Goal: Find contact information: Find contact information

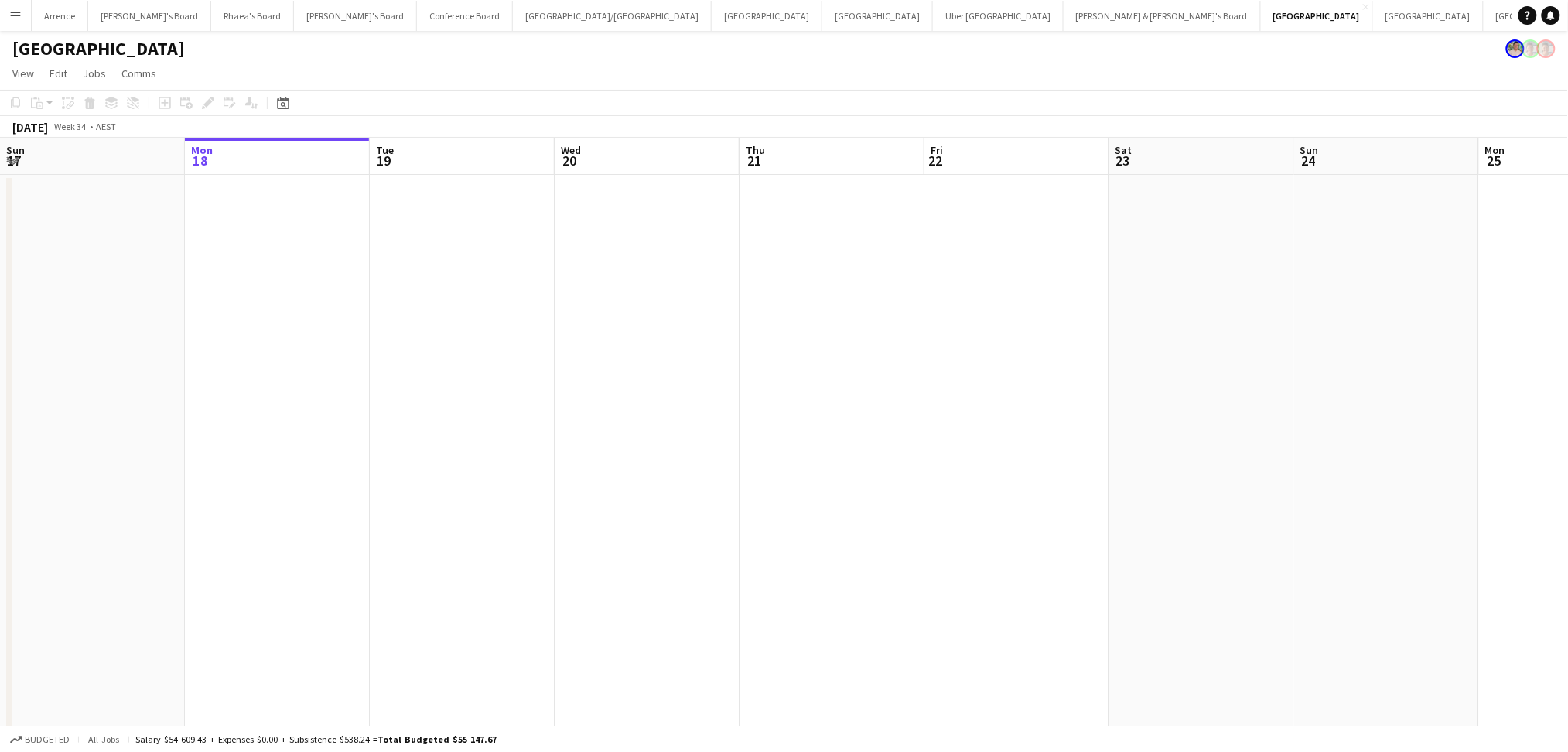
scroll to position [0, 458]
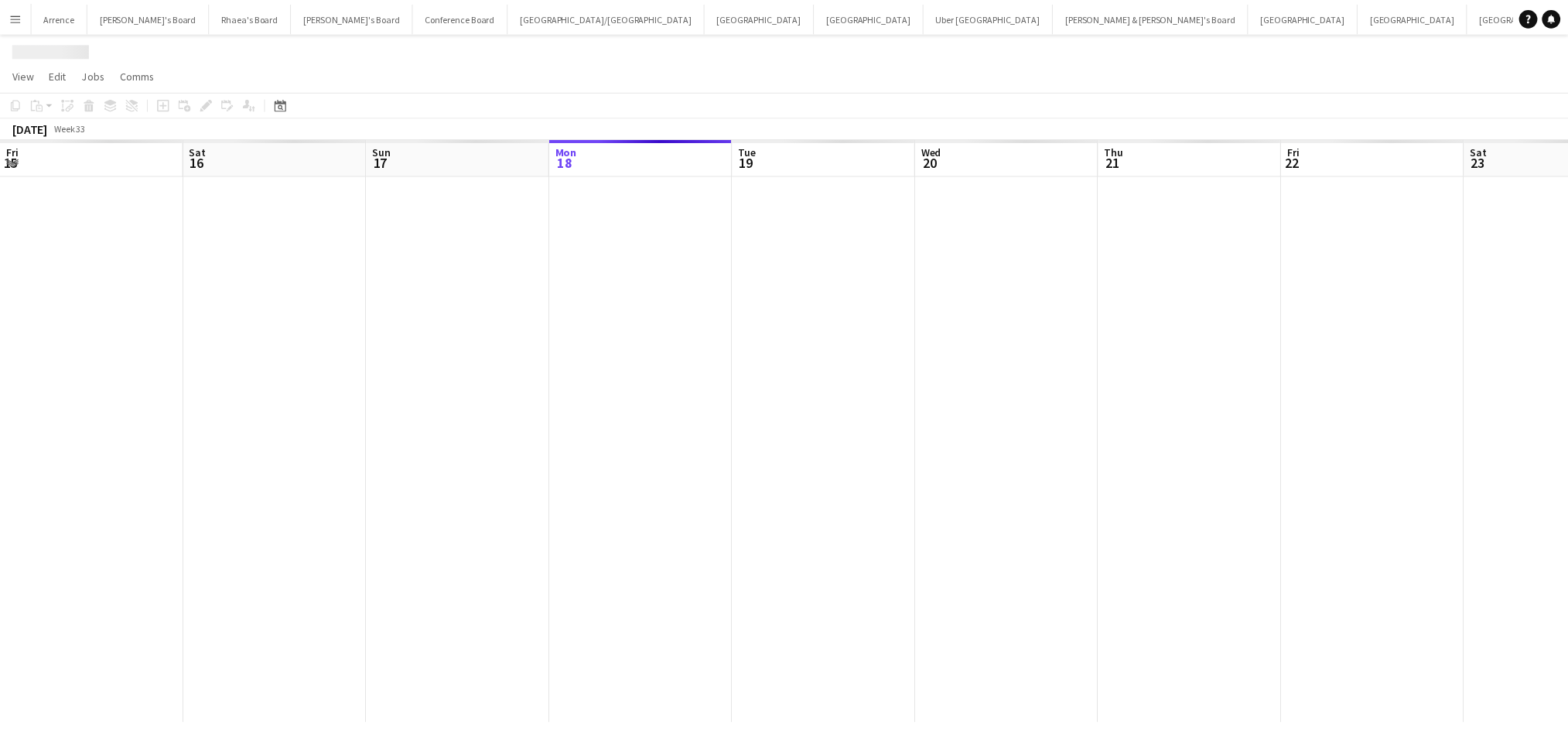
scroll to position [0, 369]
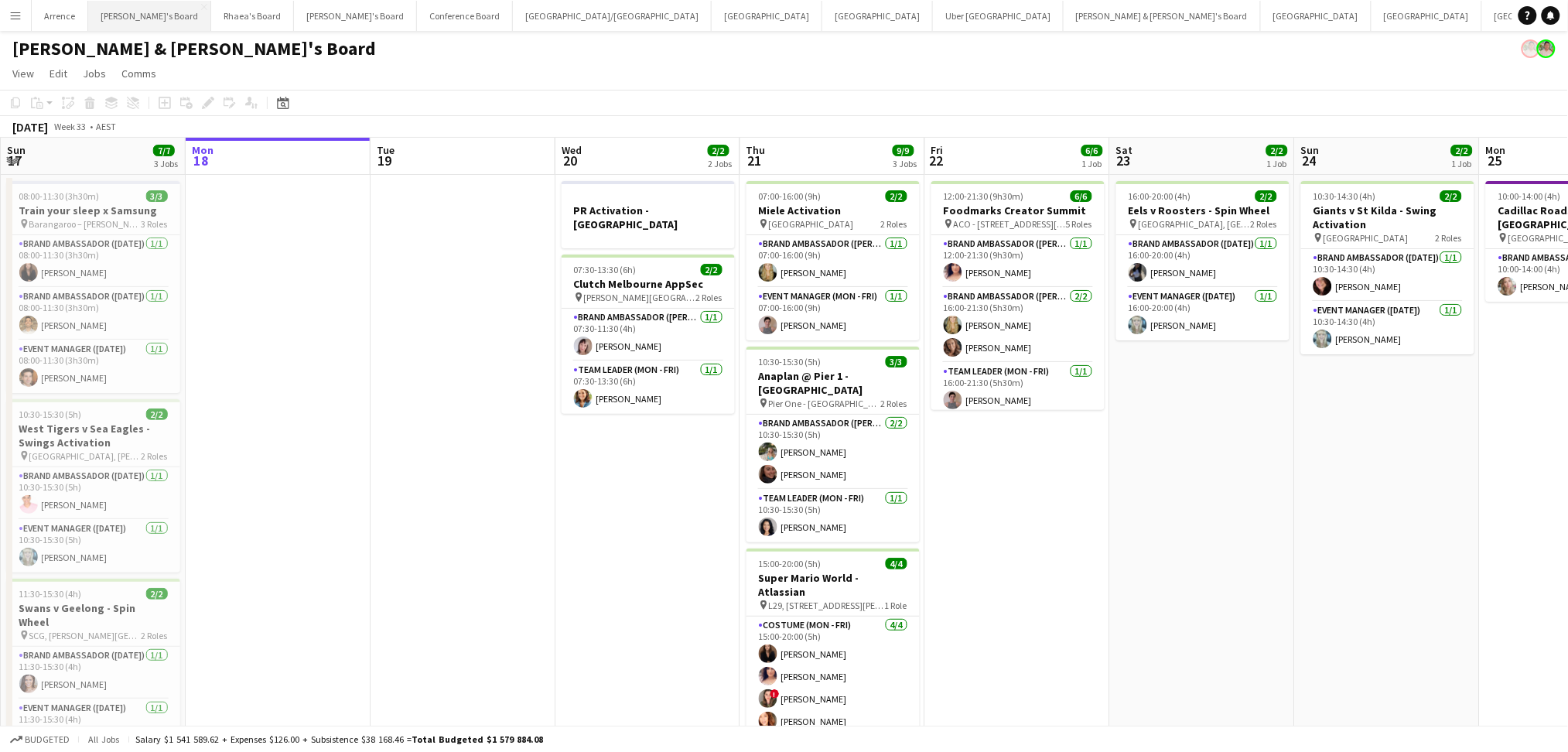
drag, startPoint x: 1353, startPoint y: 19, endPoint x: 101, endPoint y: 14, distance: 1252.0
click at [102, 14] on div "Arrence Close Vicky's Board Close Rhaea's Board Close Tennille's Board Close Co…" at bounding box center [771, 16] width 1481 height 31
drag, startPoint x: 1339, startPoint y: 12, endPoint x: 1364, endPoint y: 38, distance: 36.1
click at [1364, 38] on div "[PERSON_NAME] & [PERSON_NAME]'s Board" at bounding box center [784, 46] width 1568 height 30
drag, startPoint x: 1354, startPoint y: 23, endPoint x: 85, endPoint y: 20, distance: 1269.0
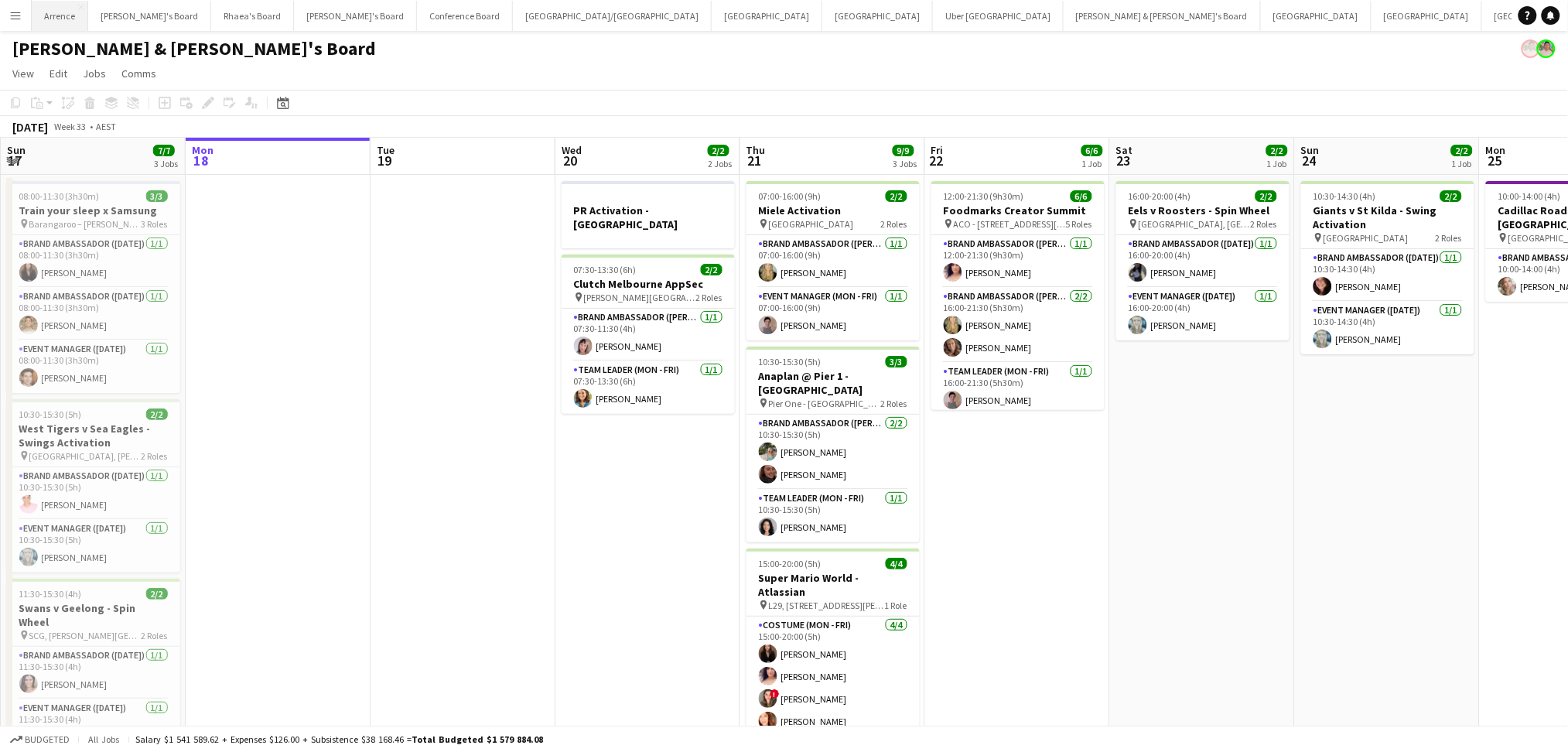
click at [85, 20] on div "Arrence Close Vicky's Board Close Rhaea's Board Close Tennille's Board Close Co…" at bounding box center [771, 16] width 1481 height 31
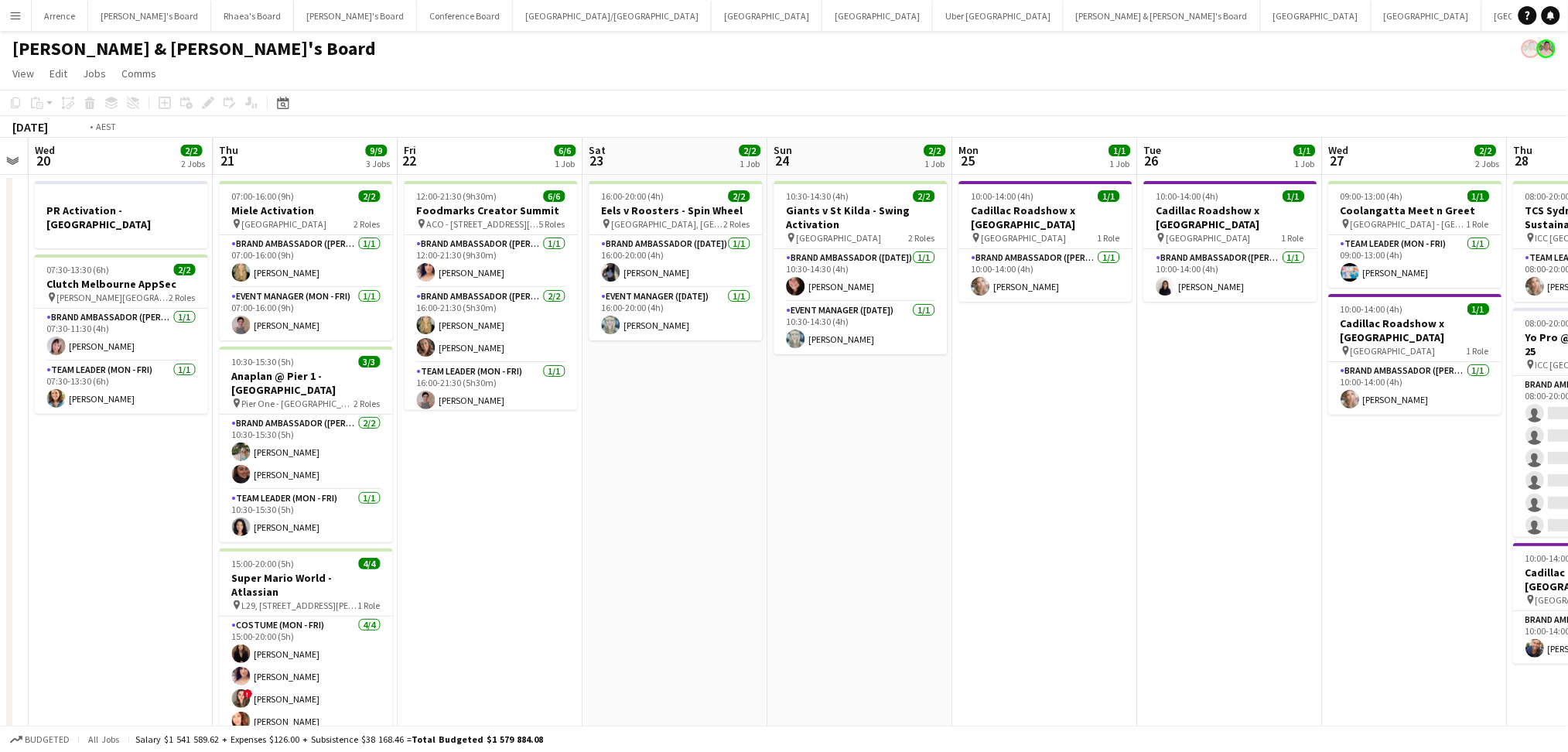
drag, startPoint x: 1339, startPoint y: 560, endPoint x: 422, endPoint y: 510, distance: 918.4
click at [407, 513] on app-calendar-viewport "Fri 15 Sat 16 3/3 2 Jobs Sun 17 7/7 3 Jobs Mon 18 Tue 19 Wed 20 2/2 2 Jobs Thu …" at bounding box center [784, 469] width 1568 height 663
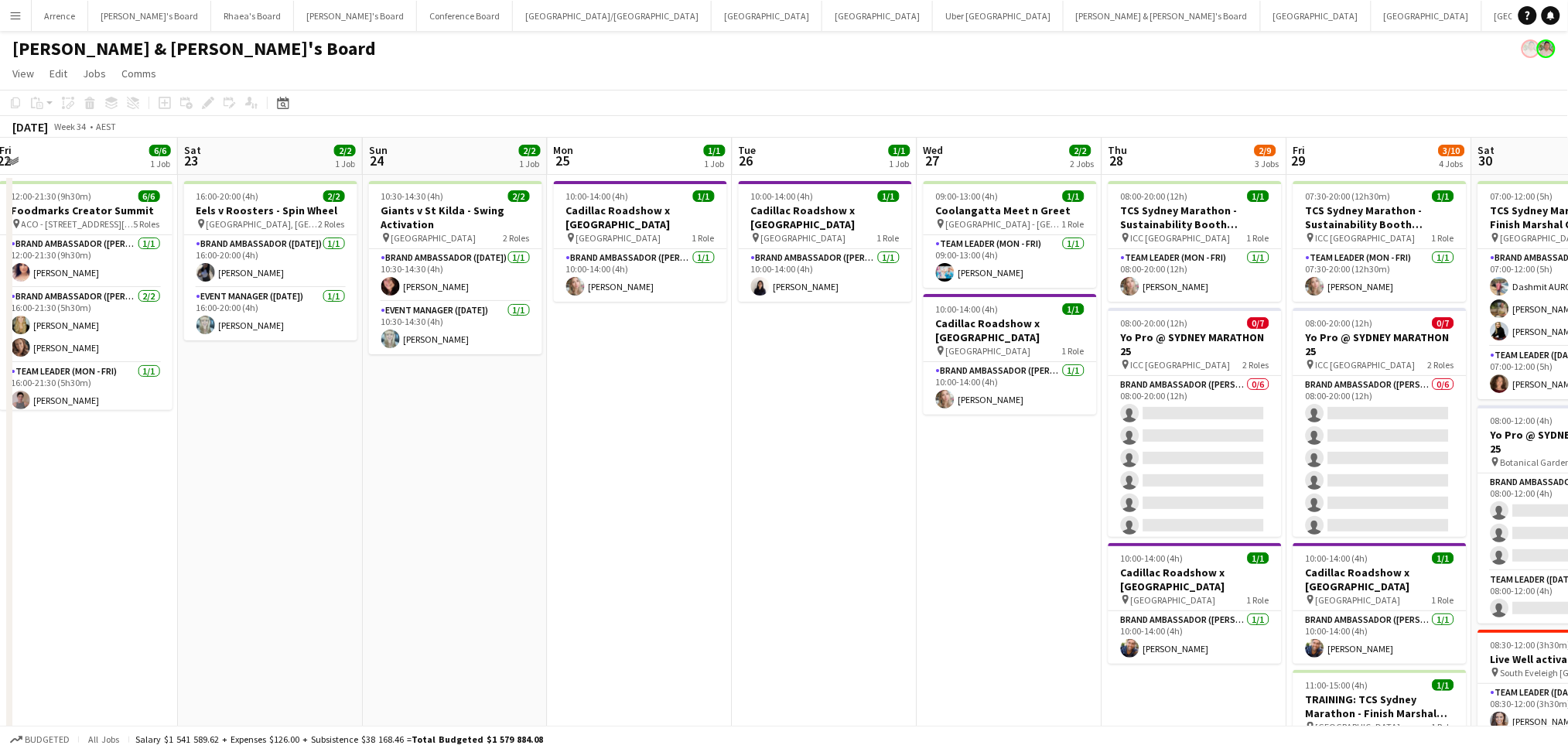
scroll to position [0, 465]
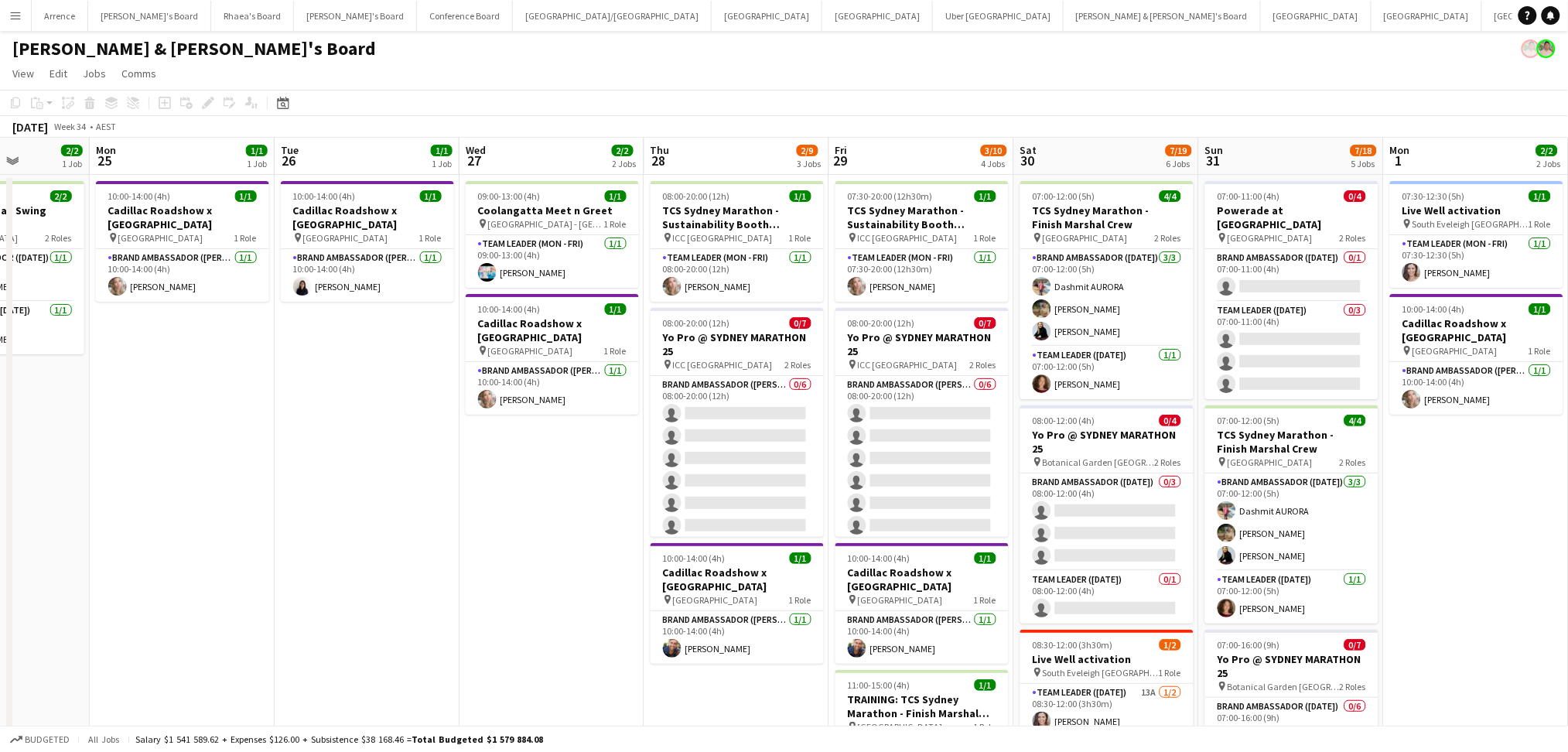
drag, startPoint x: 1151, startPoint y: 560, endPoint x: 435, endPoint y: 551, distance: 716.1
click at [435, 551] on app-calendar-viewport "Fri 22 6/6 1 Job Sat 23 2/2 1 Job Sun 24 2/2 1 Job Mon 25 1/1 1 Job Tue 26 1/1 …" at bounding box center [784, 712] width 1568 height 1148
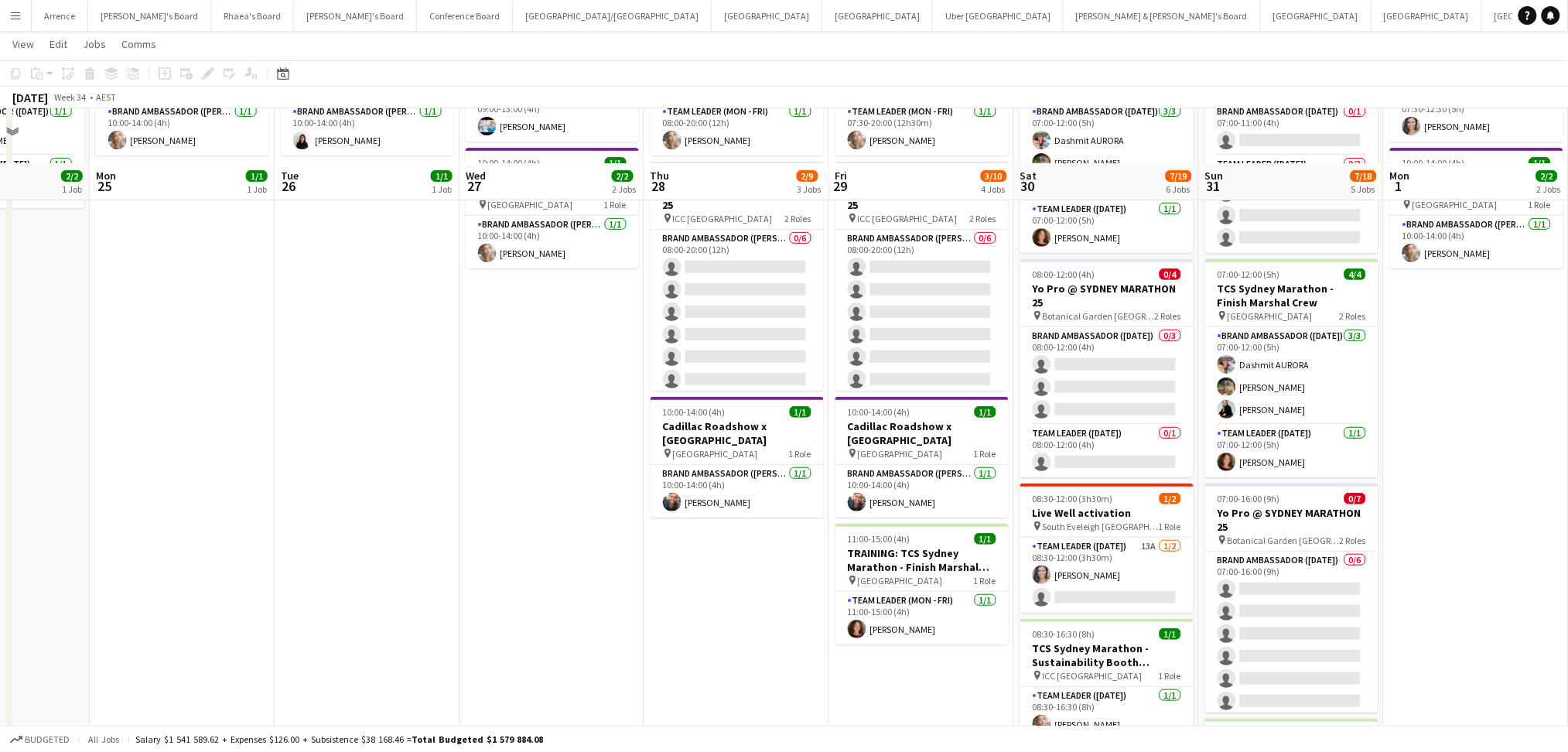
scroll to position [0, 0]
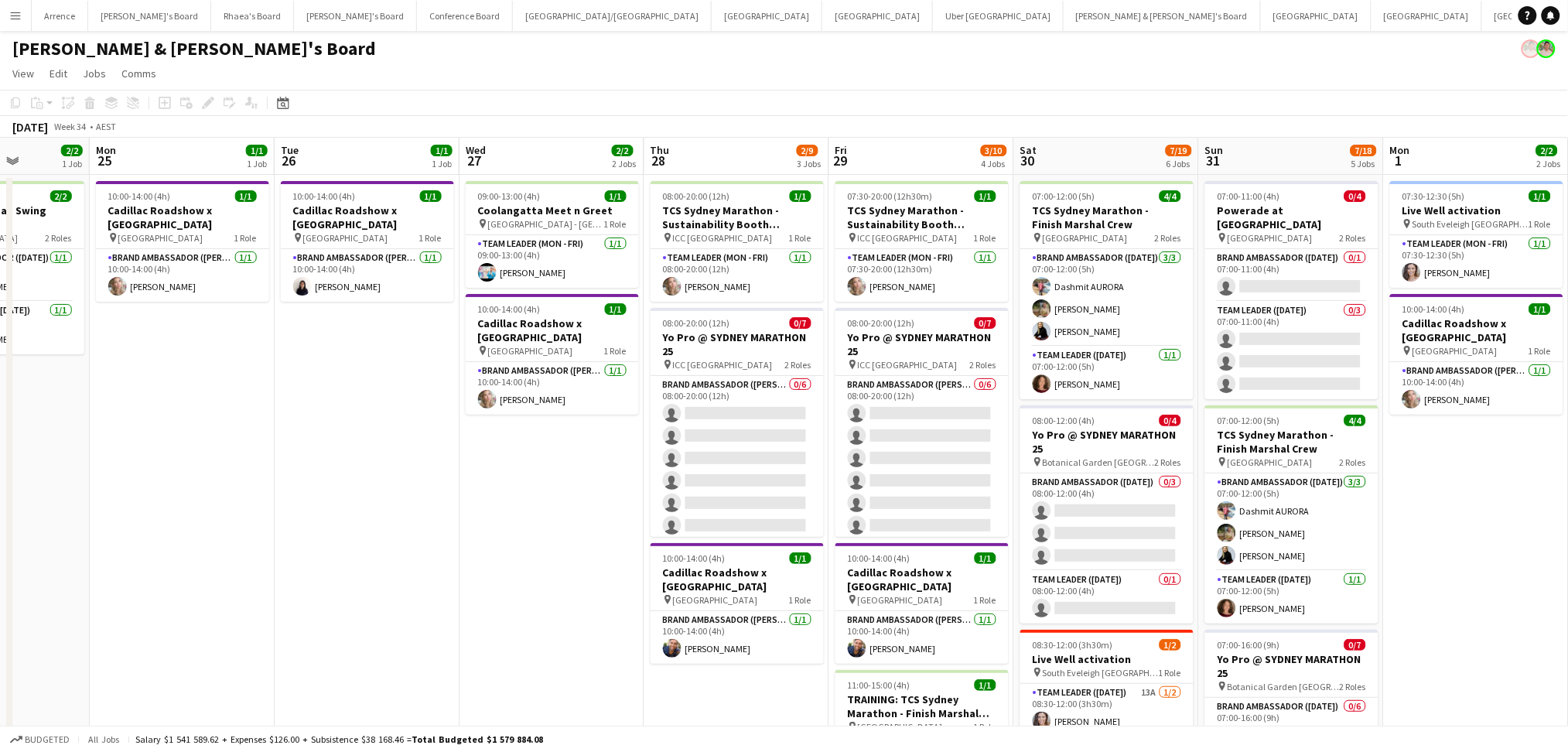
drag, startPoint x: 721, startPoint y: 287, endPoint x: 830, endPoint y: 284, distance: 109.0
click at [721, 287] on app-card-role "Team Leader (Mon - Fri) [DATE] 08:00-20:00 (12h) [PERSON_NAME]" at bounding box center [737, 275] width 173 height 53
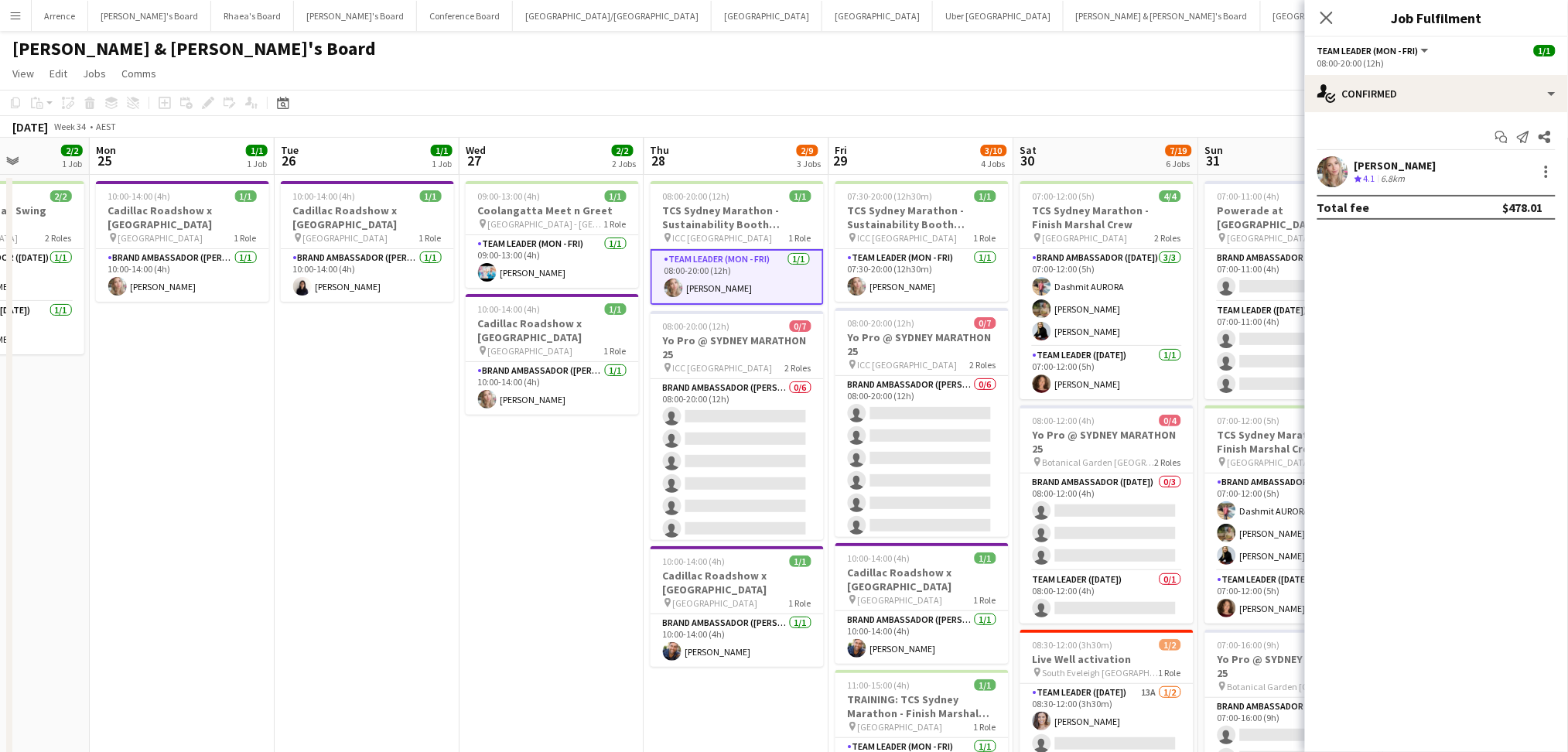
click at [1446, 164] on div "[PERSON_NAME] Crew rating 4.1 6.8km" at bounding box center [1437, 172] width 263 height 31
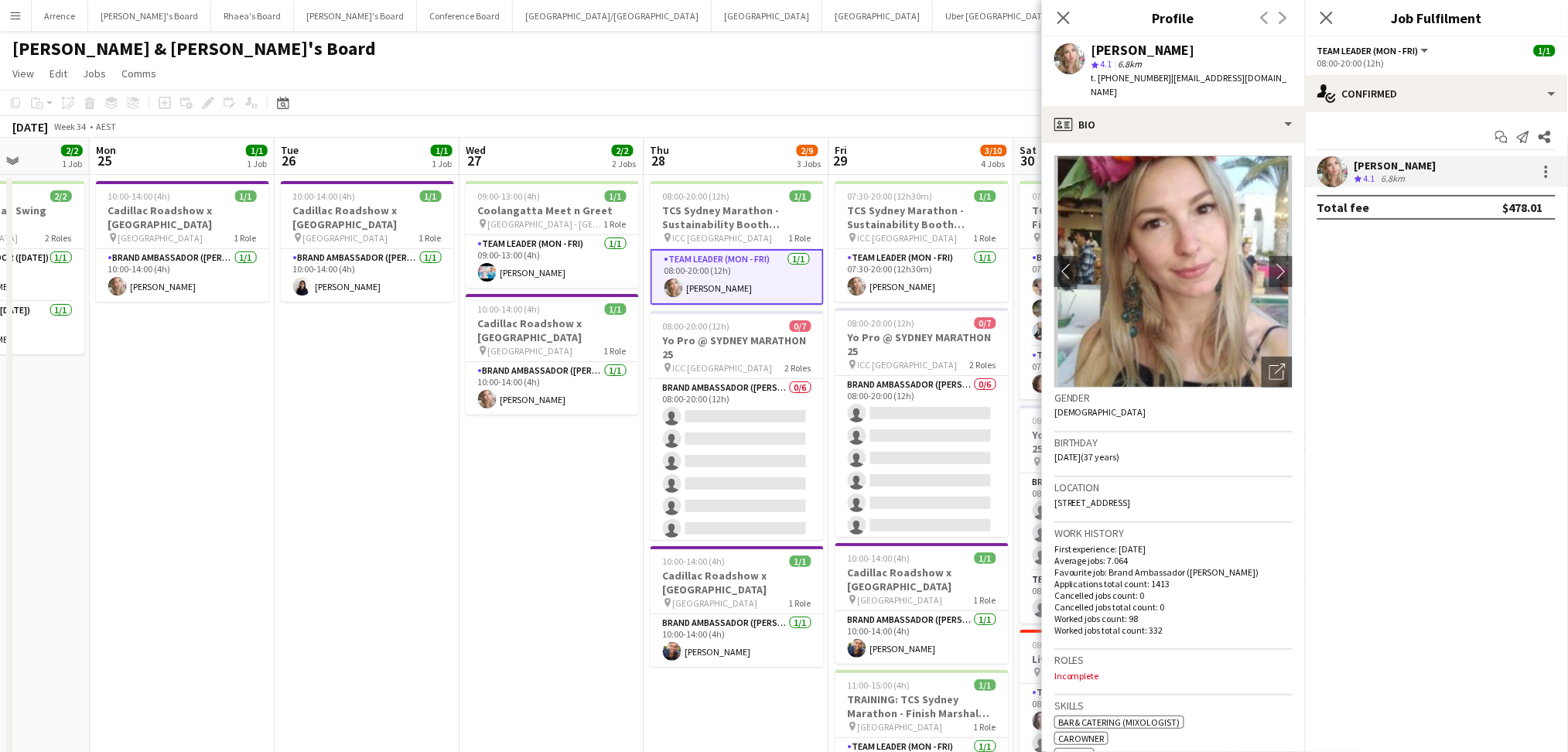
drag, startPoint x: 1090, startPoint y: 47, endPoint x: 1198, endPoint y: 56, distance: 108.4
click at [1198, 56] on div "[PERSON_NAME] star 4.1 6.8km t. [PHONE_NUMBER] | [EMAIL_ADDRESS][DOMAIN_NAME]" at bounding box center [1174, 72] width 263 height 69
copy div "[PERSON_NAME]"
drag, startPoint x: 1112, startPoint y: 80, endPoint x: 1153, endPoint y: 73, distance: 41.6
click at [1153, 73] on span "t. [PHONE_NUMBER]" at bounding box center [1132, 78] width 80 height 12
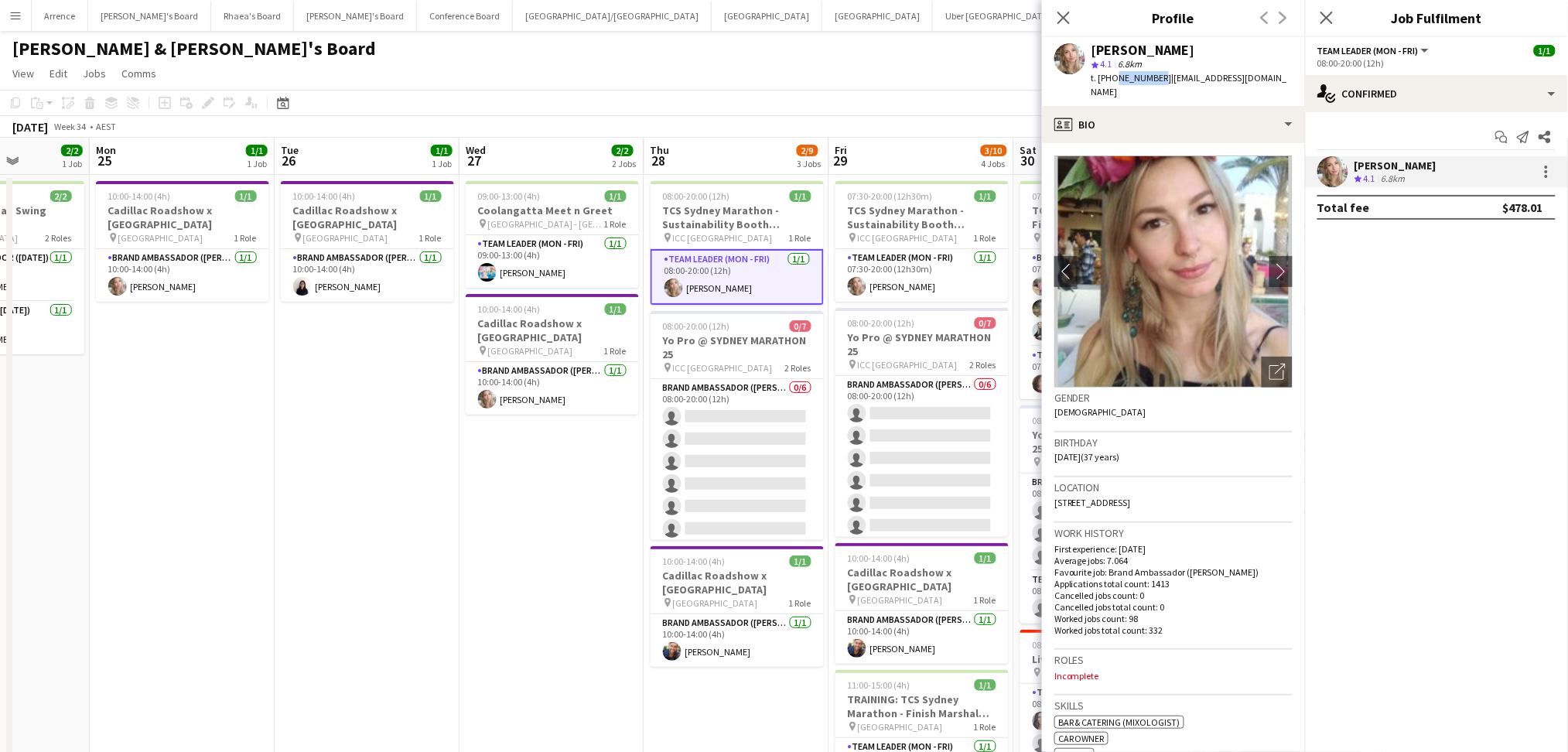
copy span "431257957"
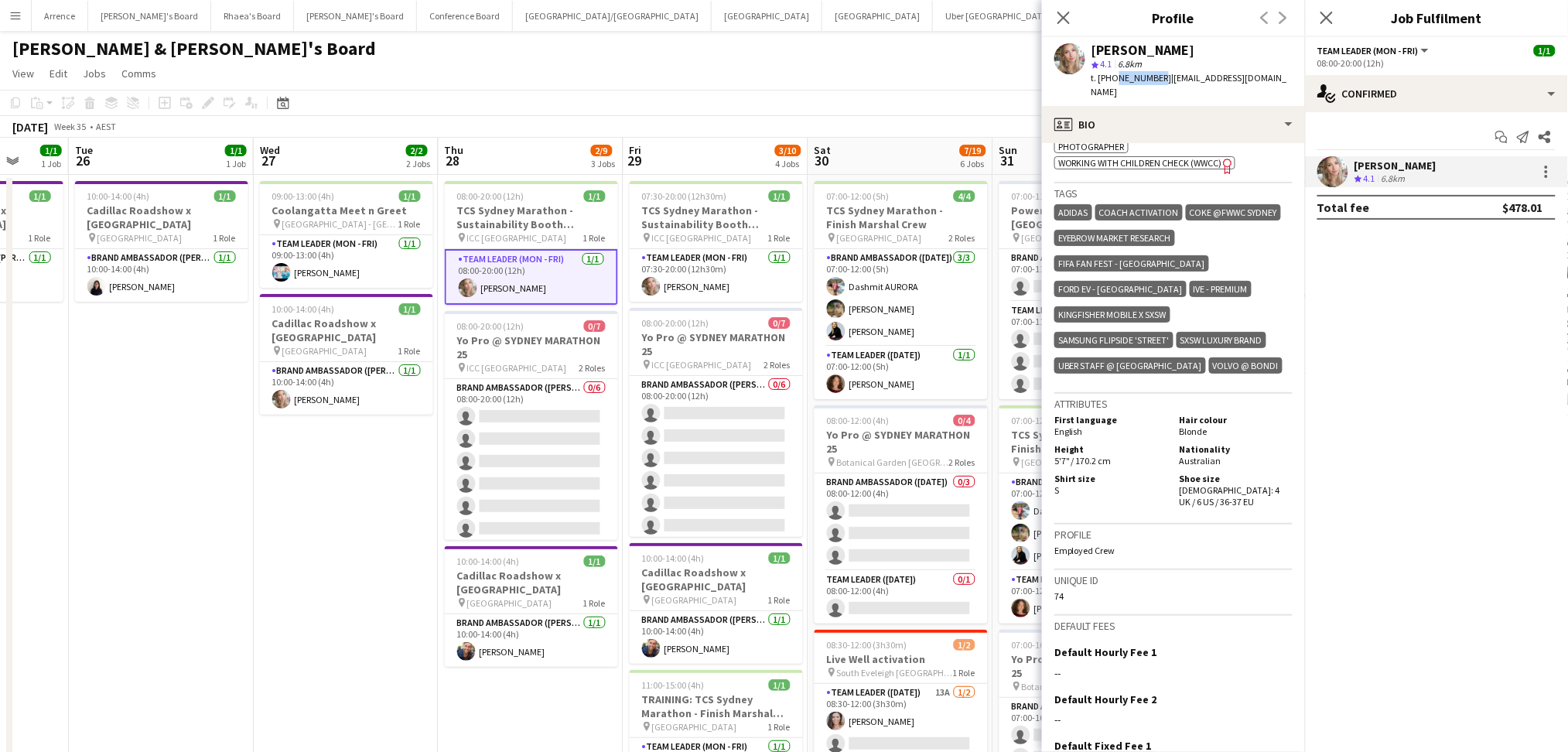
scroll to position [0, 533]
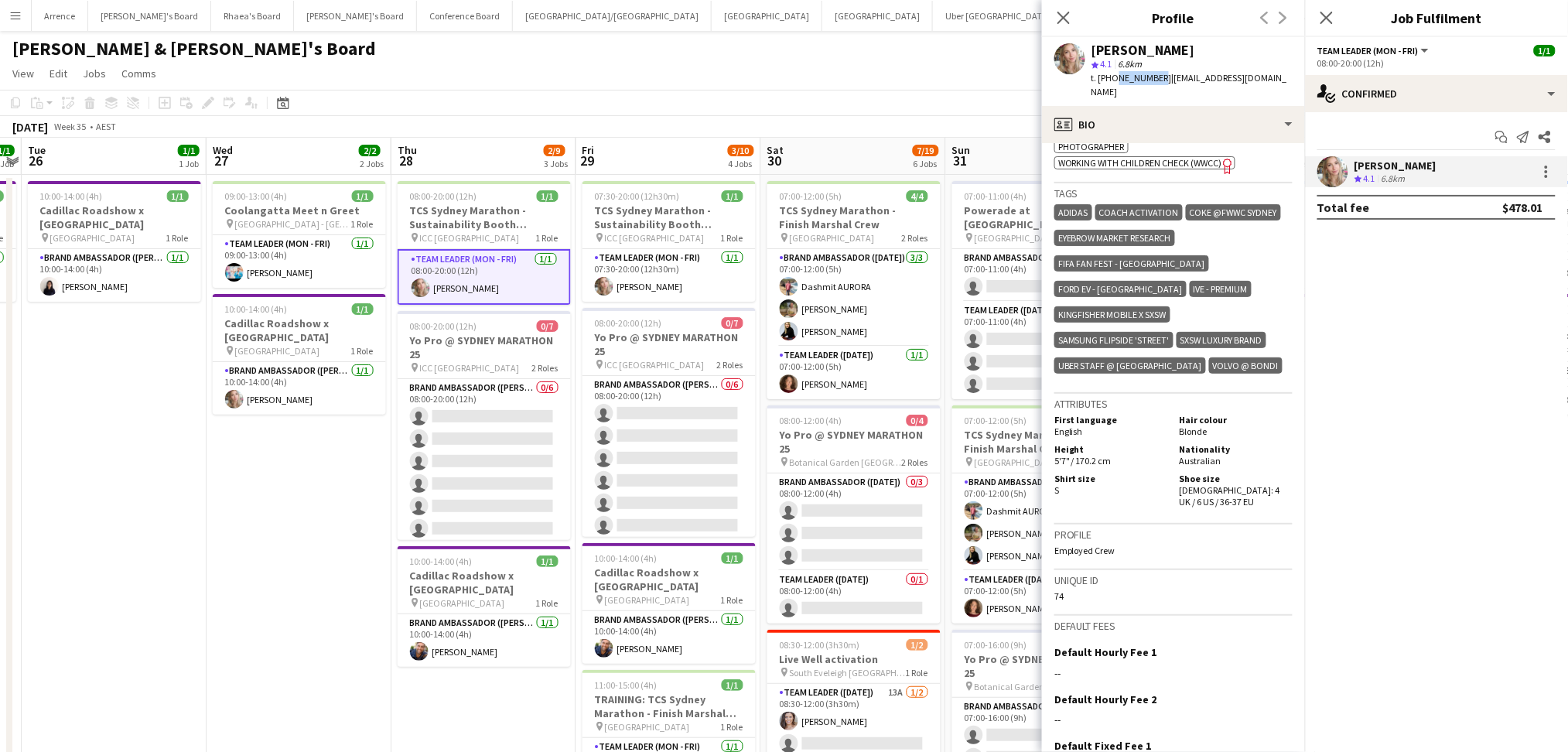
drag, startPoint x: 555, startPoint y: 551, endPoint x: 303, endPoint y: 539, distance: 252.3
click at [303, 539] on app-calendar-viewport "Sat 23 2/2 1 Job Sun 24 2/2 1 Job Mon 25 1/1 1 Job Tue 26 1/1 1 Job Wed 27 2/2 …" at bounding box center [784, 712] width 1568 height 1148
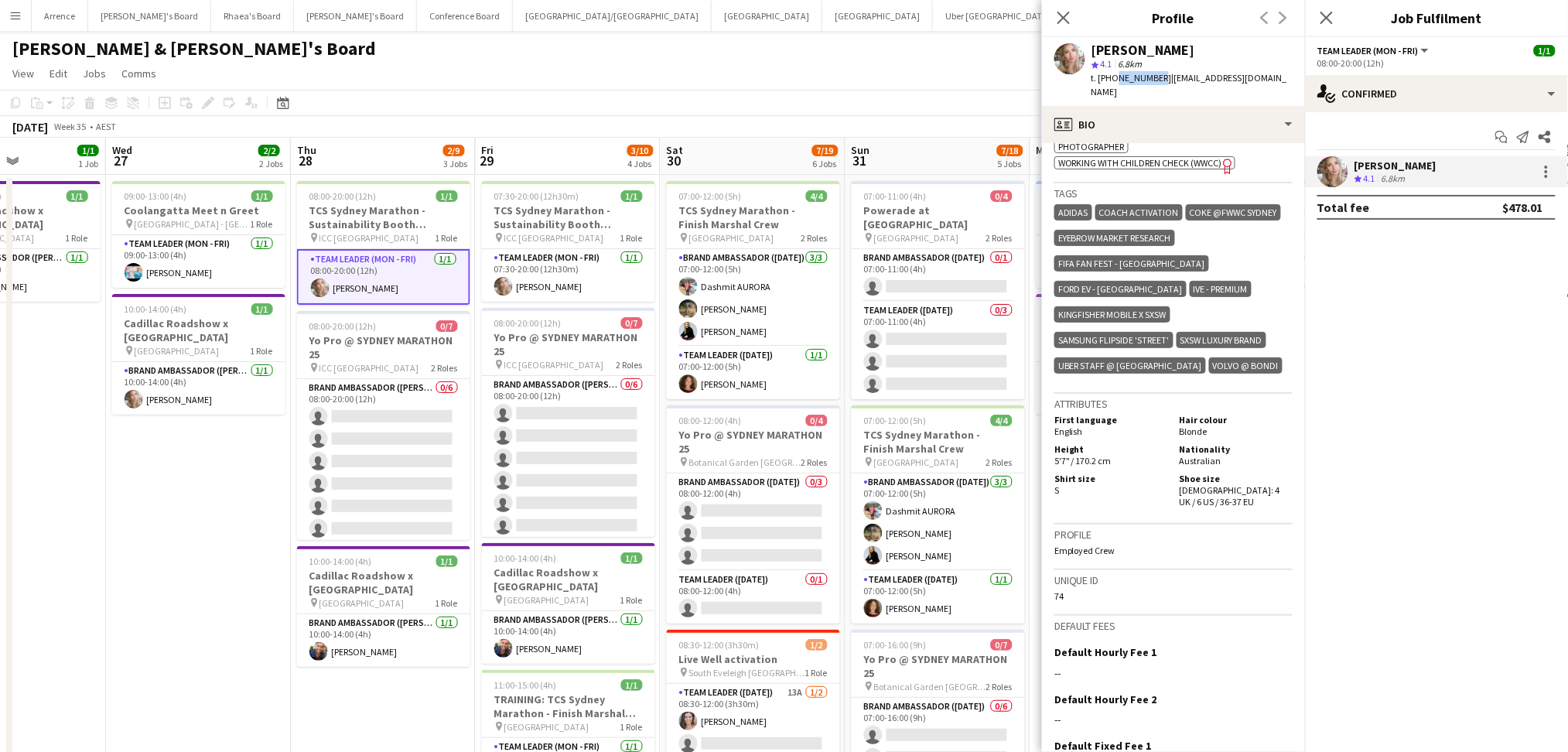
drag, startPoint x: 378, startPoint y: 567, endPoint x: 277, endPoint y: 563, distance: 101.1
click at [277, 563] on app-calendar-viewport "Sat 23 2/2 1 Job Sun 24 2/2 1 Job Mon 25 1/1 1 Job Tue 26 1/1 1 Job Wed 27 2/2 …" at bounding box center [784, 712] width 1568 height 1148
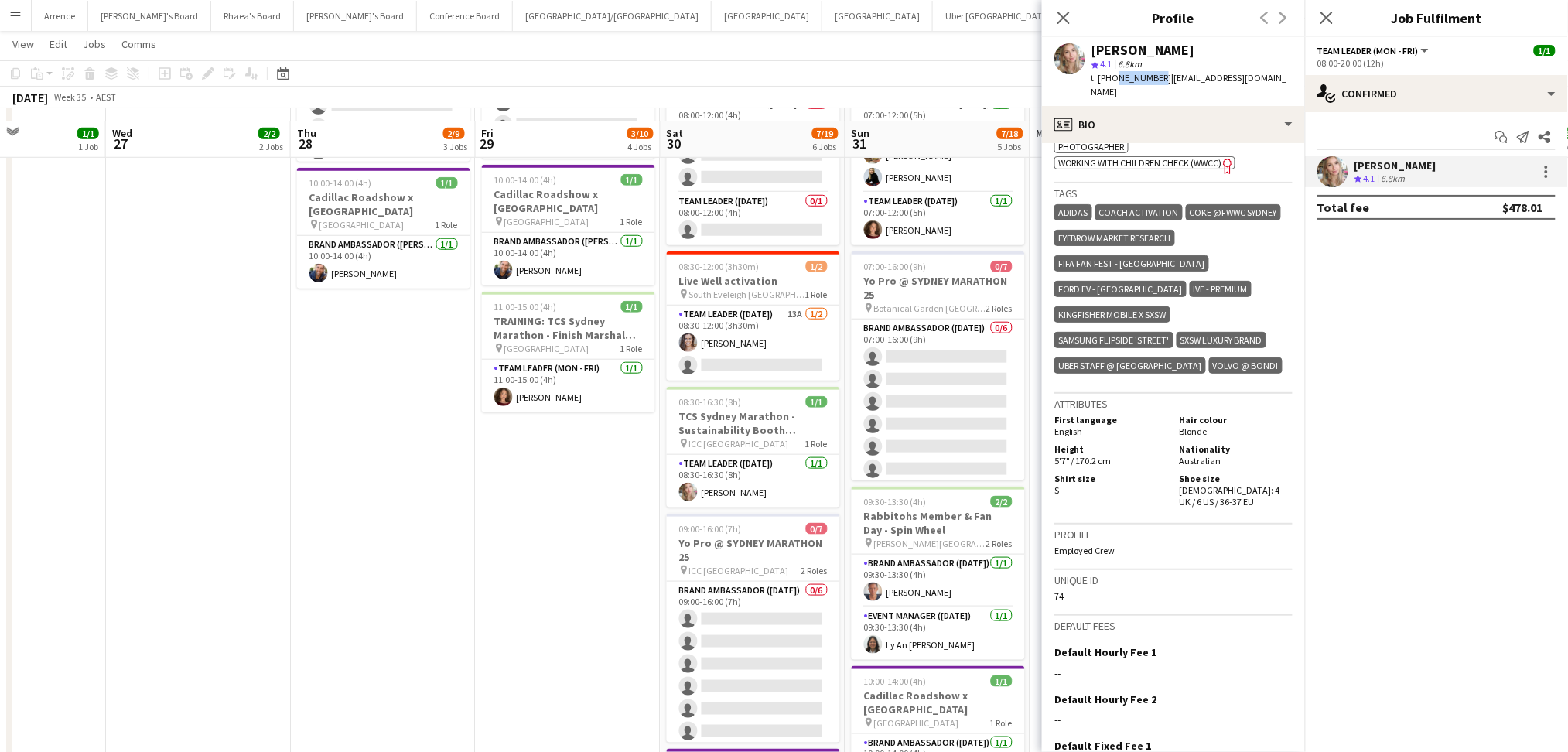
scroll to position [413, 0]
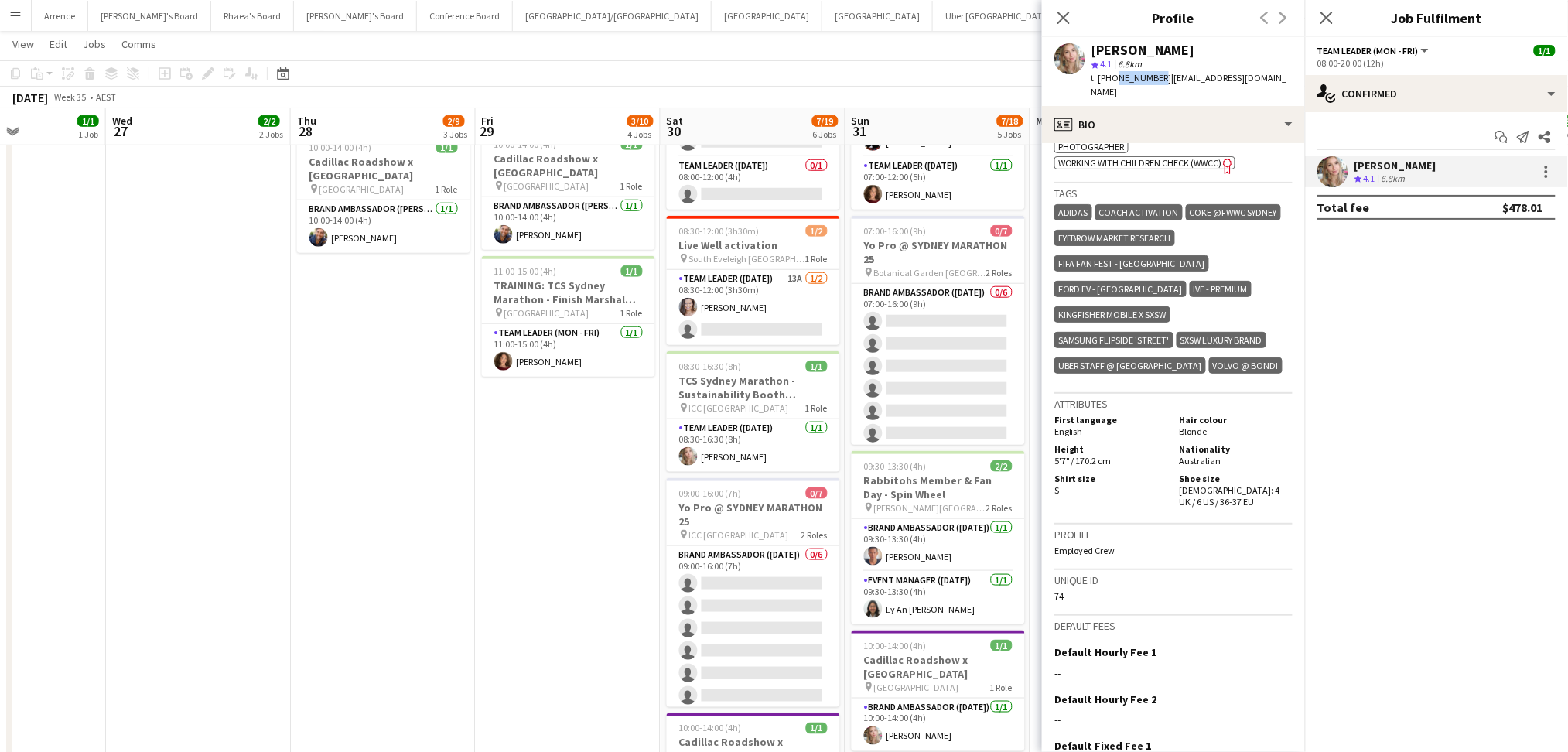
click at [518, 625] on app-date-cell "07:30-20:00 (12h30m) 1/1 TCS Sydney Marathon - Sustainability Booth Support pin…" at bounding box center [568, 316] width 185 height 1110
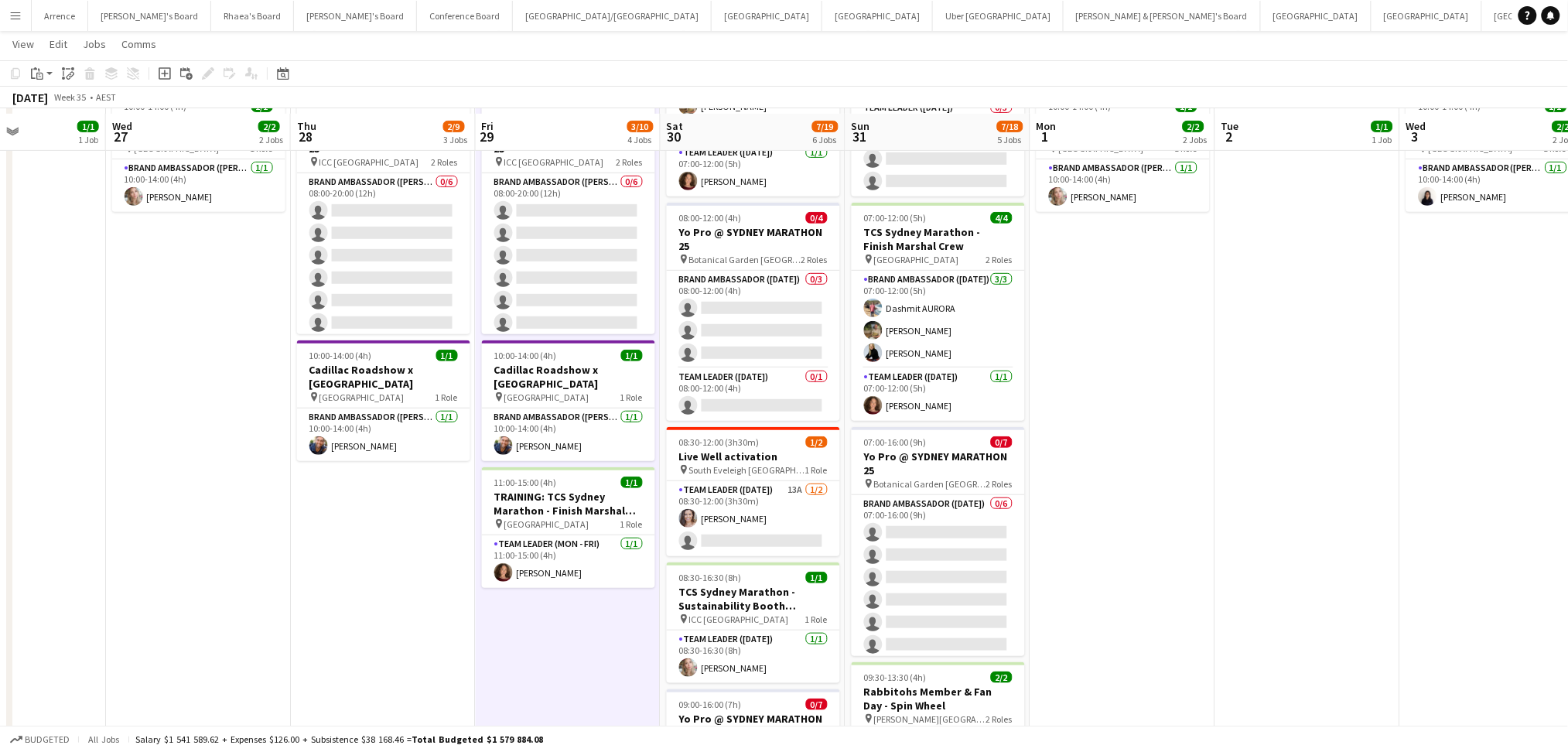
scroll to position [205, 0]
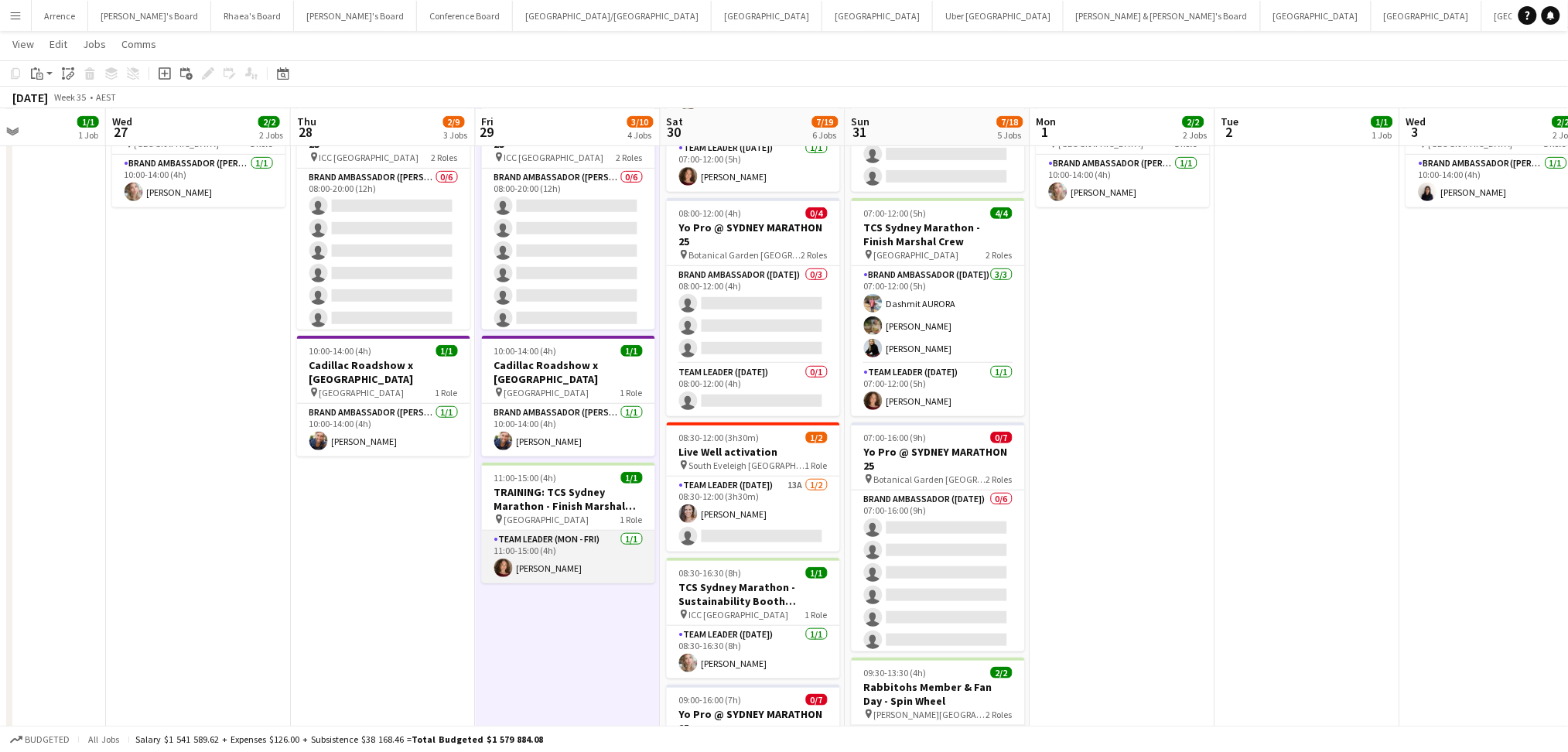
click at [531, 560] on app-card-role "Team Leader (Mon - Fri) [DATE] 11:00-15:00 (4h) [PERSON_NAME]" at bounding box center [568, 557] width 173 height 53
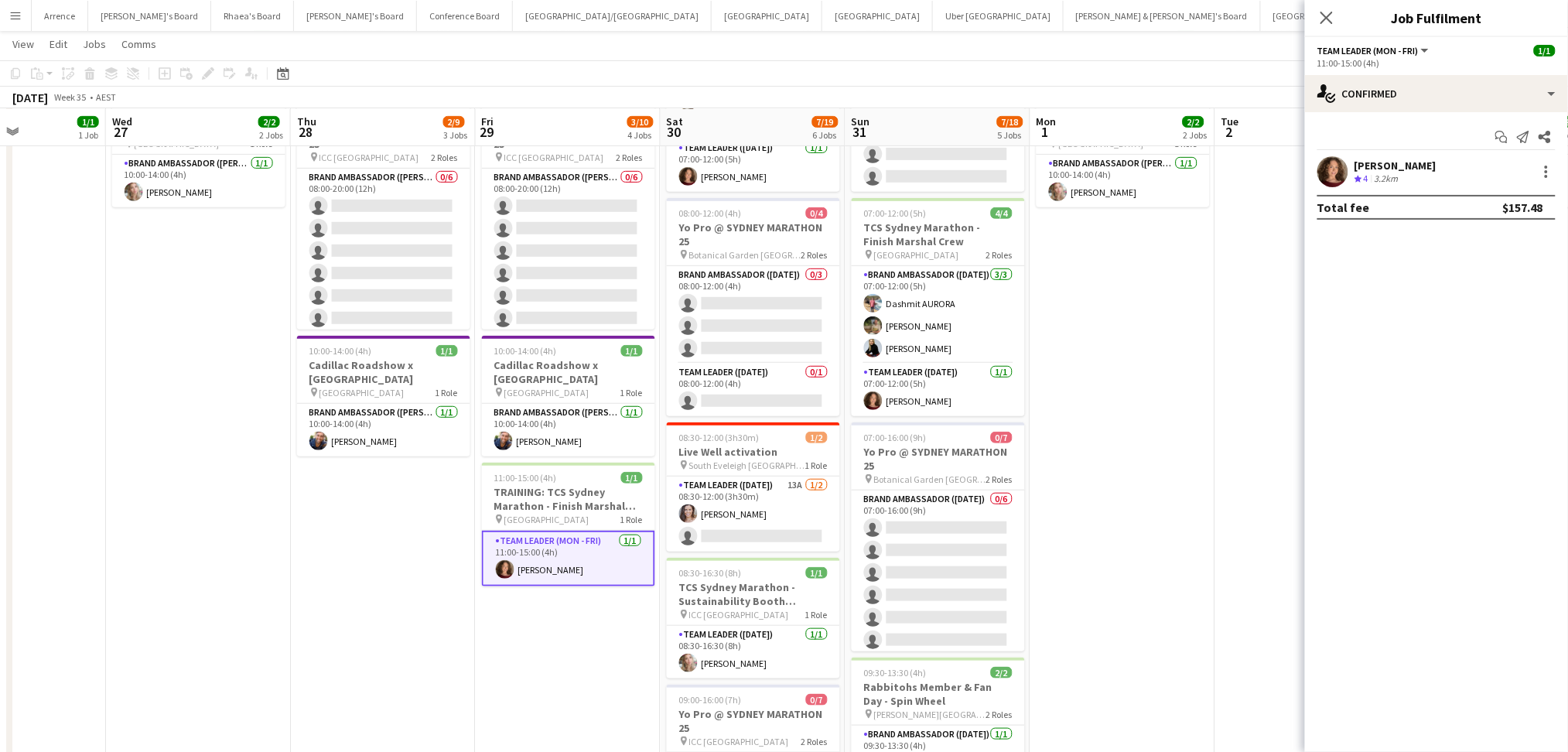
click at [1382, 187] on div "[PERSON_NAME] Crew rating 4 3.2km" at bounding box center [1437, 172] width 263 height 31
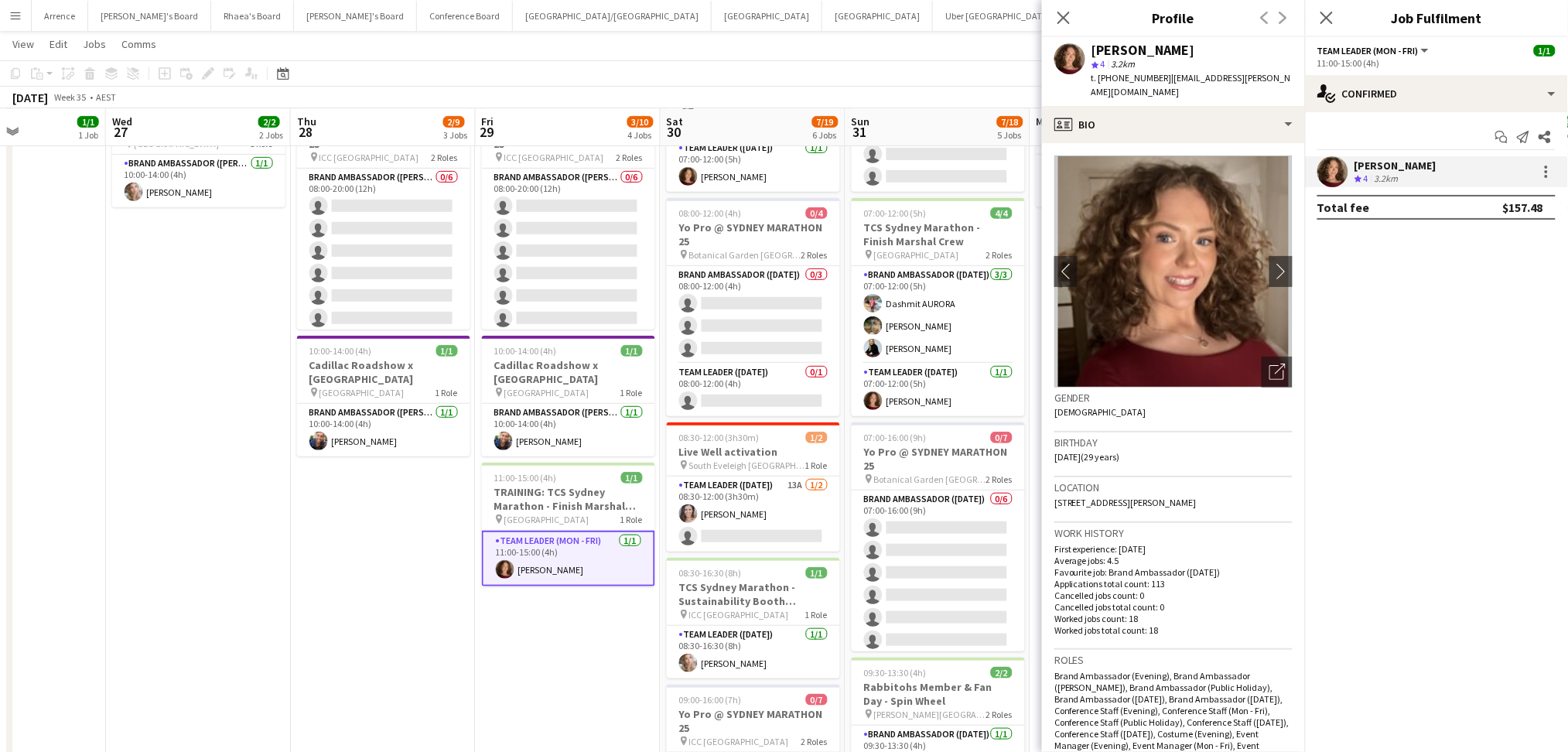
drag, startPoint x: 1095, startPoint y: 48, endPoint x: 1241, endPoint y: 50, distance: 146.0
click at [1244, 49] on div "[PERSON_NAME]" at bounding box center [1192, 50] width 201 height 14
copy div "[PERSON_NAME]"
drag, startPoint x: 1114, startPoint y: 78, endPoint x: 1153, endPoint y: 80, distance: 39.1
click at [1153, 80] on span "t. [PHONE_NUMBER]" at bounding box center [1132, 78] width 80 height 12
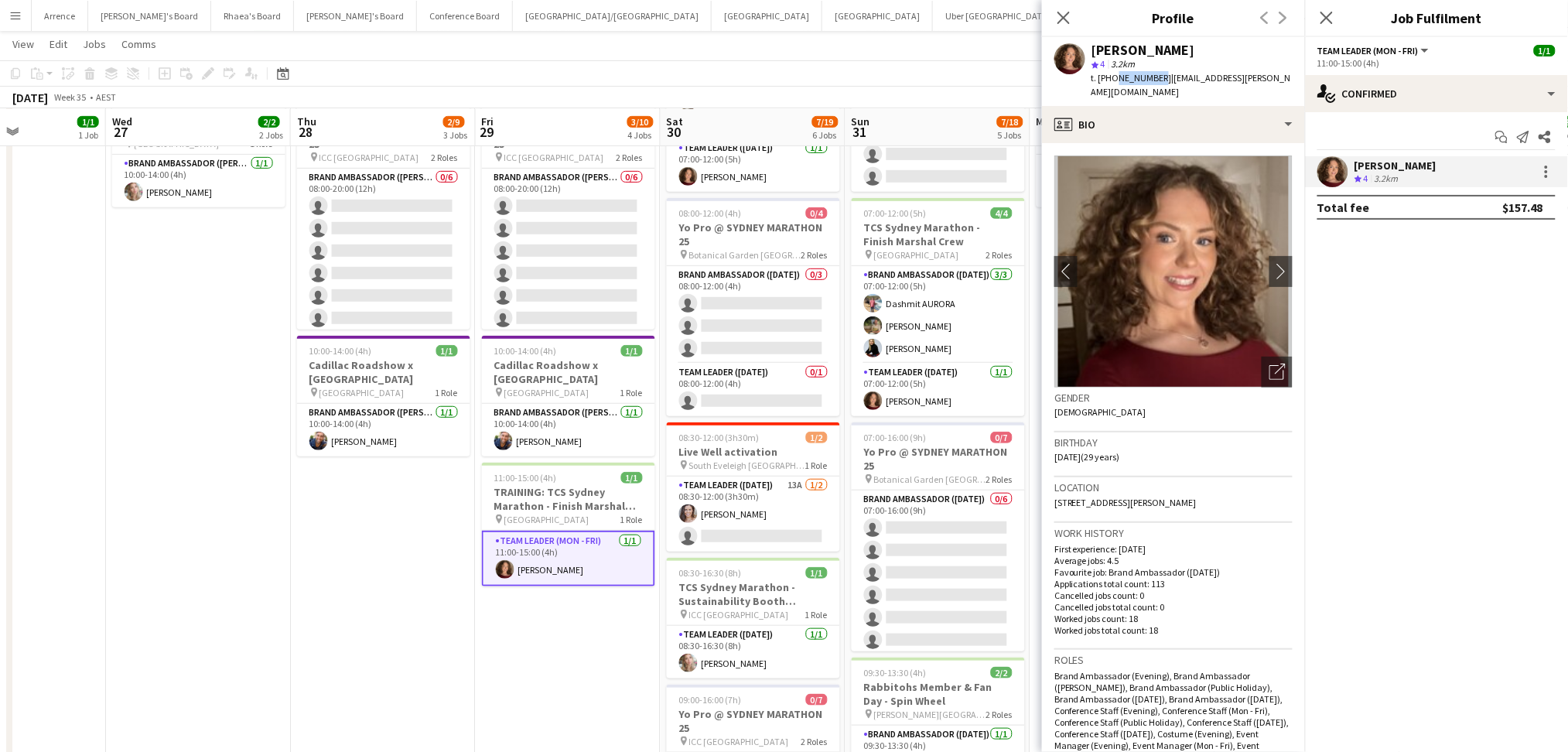
copy span "426521357"
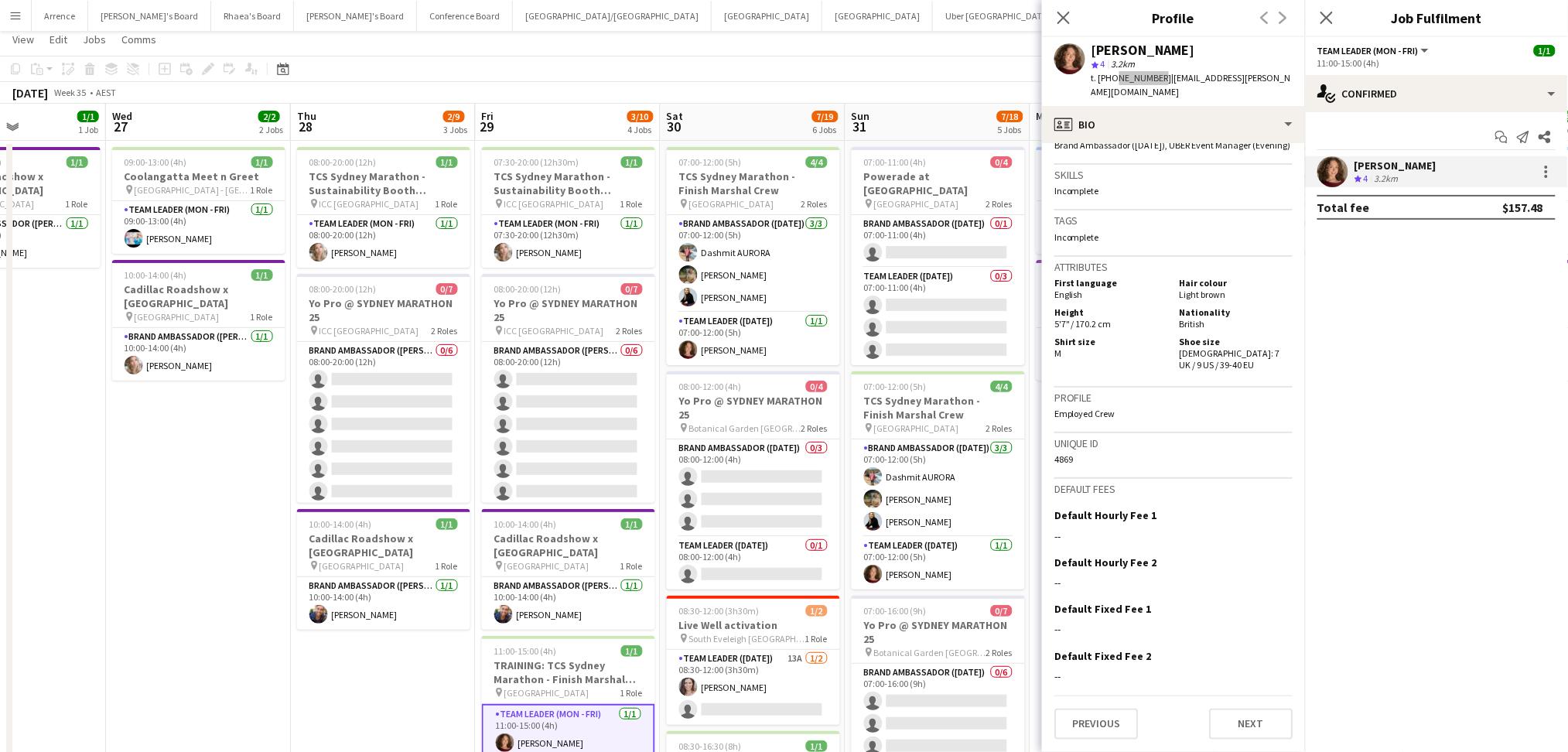
scroll to position [0, 0]
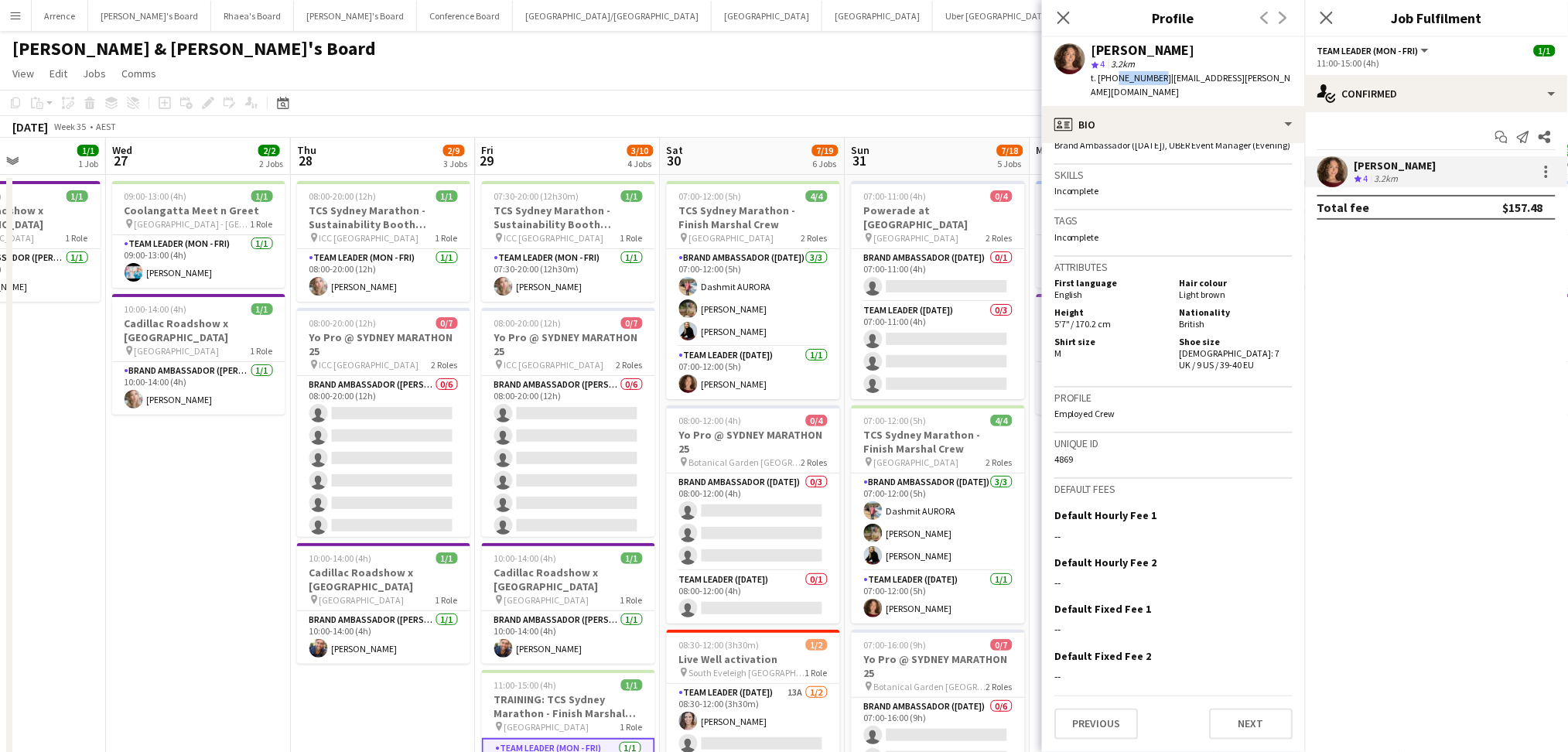
click at [177, 551] on app-date-cell "09:00-13:00 (4h) 1/1 Coolangatta Meet n Greet pin [GEOGRAPHIC_DATA] - QLD 1 Rol…" at bounding box center [198, 730] width 185 height 1110
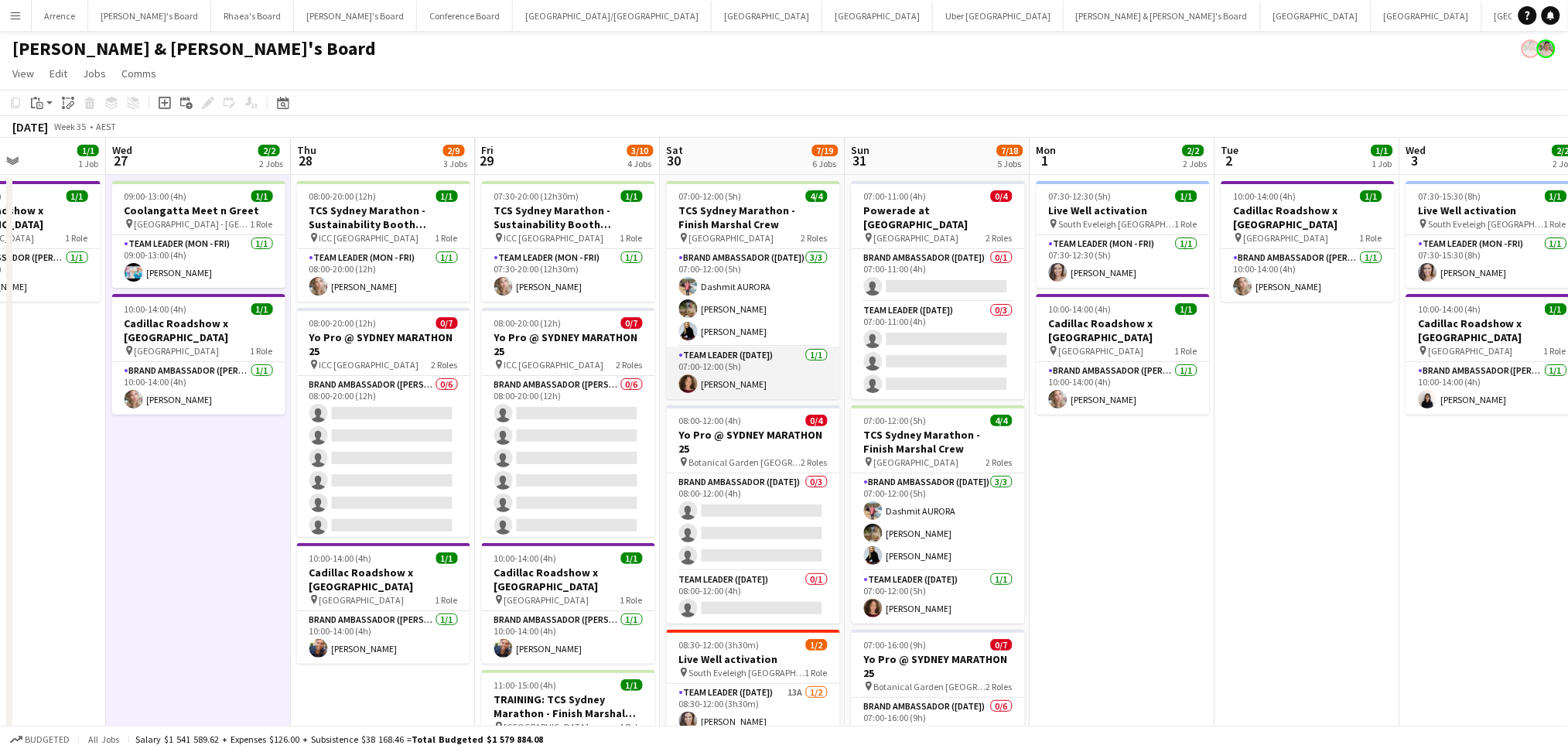
click at [733, 376] on app-card-role "Team Leader ([DATE]) [DATE] 07:00-12:00 (5h) [PERSON_NAME]" at bounding box center [753, 373] width 173 height 53
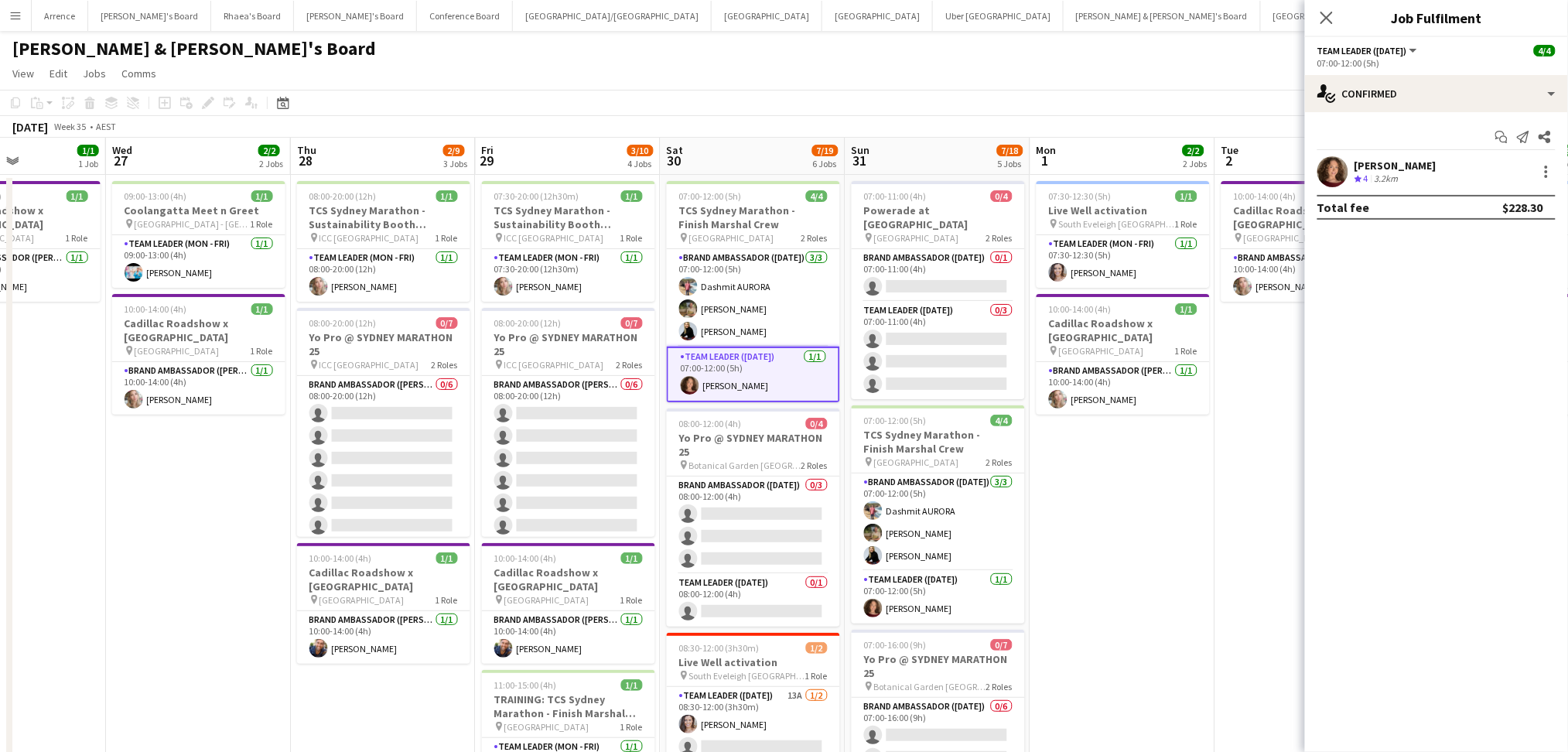
click at [1437, 171] on div "[PERSON_NAME]" at bounding box center [1396, 165] width 82 height 14
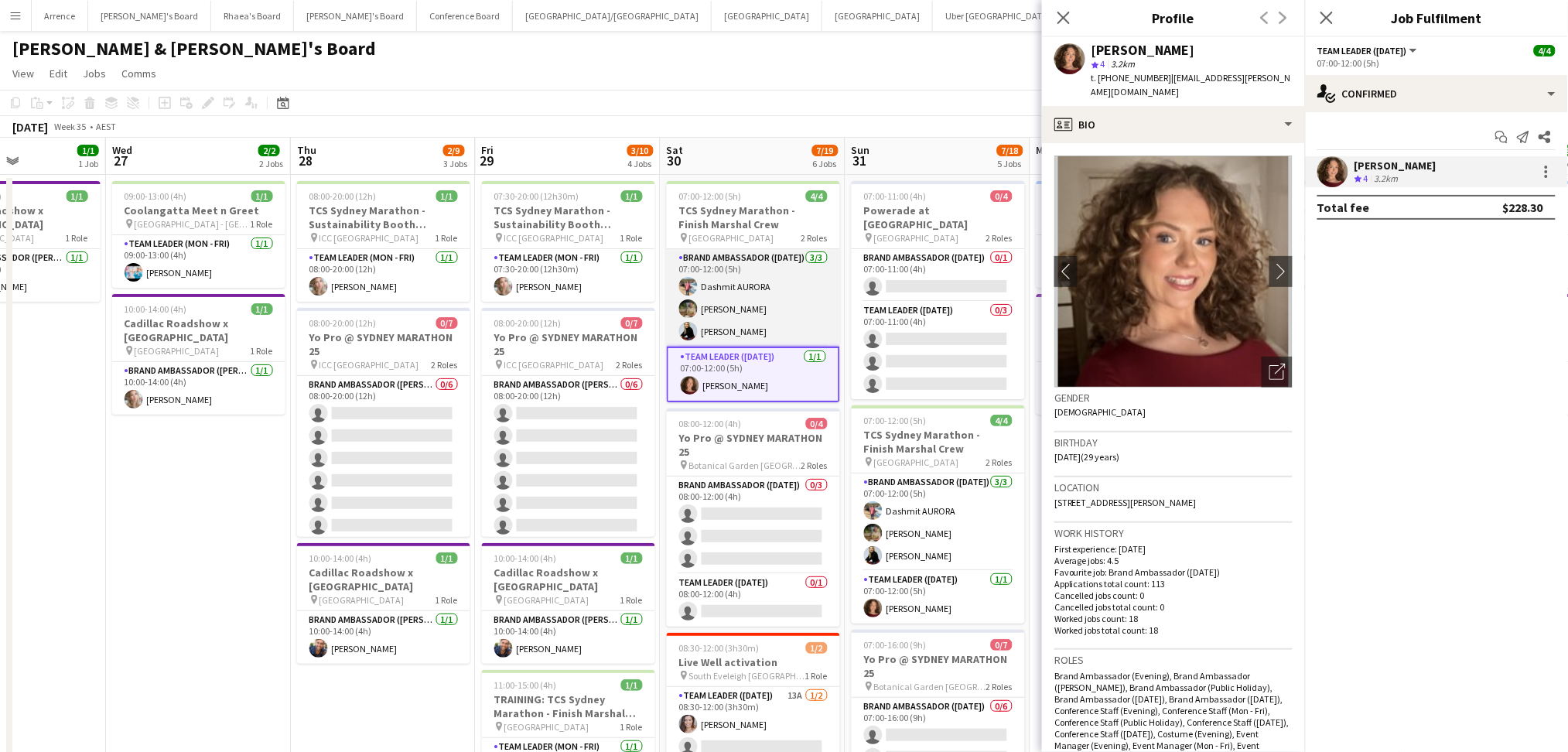
click at [683, 297] on app-card-role "Brand Ambassador ([DATE]) [DATE] 07:00-12:00 (5h) Dashmit AURORA [PERSON_NAME] …" at bounding box center [753, 298] width 173 height 98
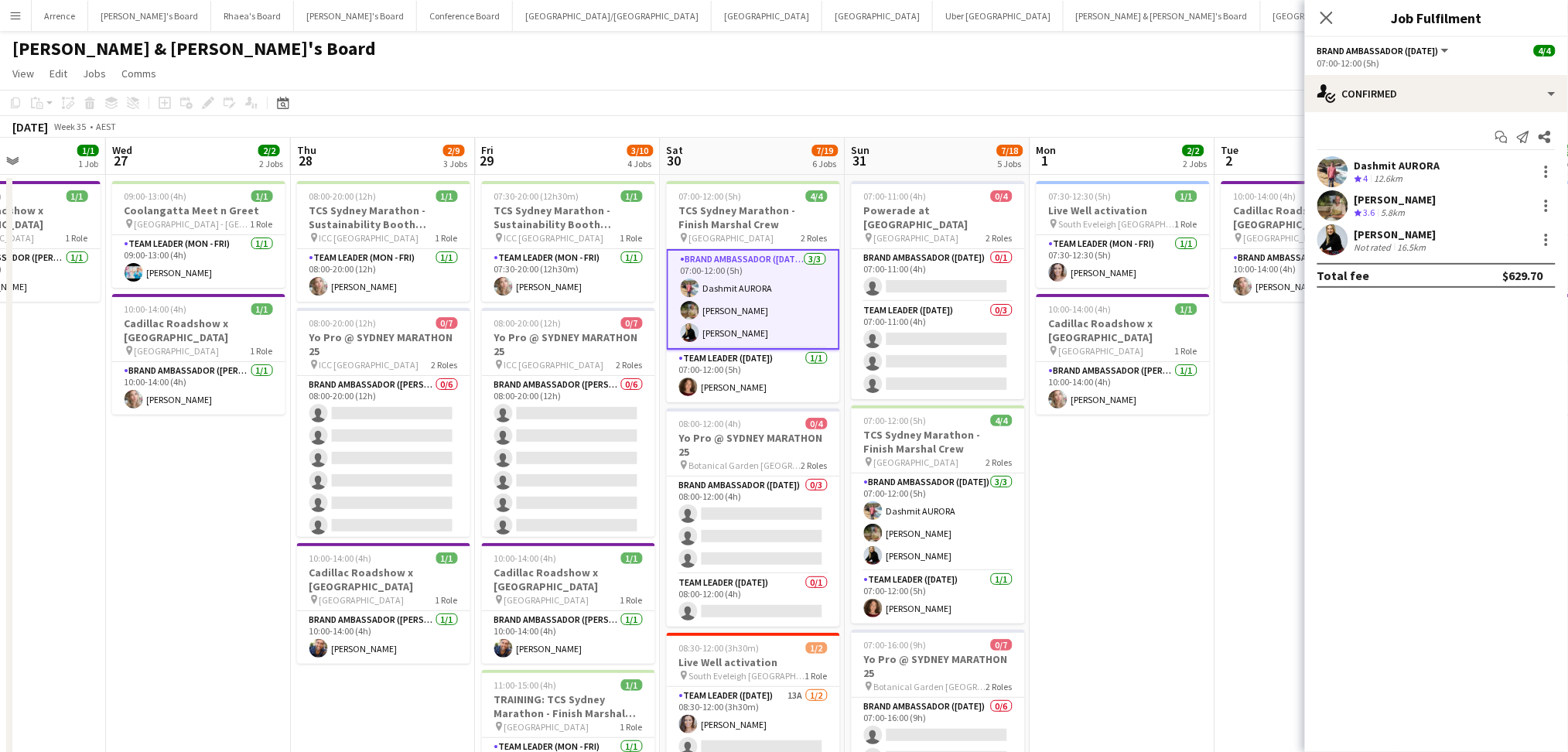
click at [1396, 152] on div "Start chat Send notification Share Dashmit AURORA Crew rating 4 12.6km [PERSON_…" at bounding box center [1437, 206] width 263 height 188
click at [1402, 156] on div "Dashmit AURORA Crew rating 4 12.6km" at bounding box center [1437, 172] width 263 height 31
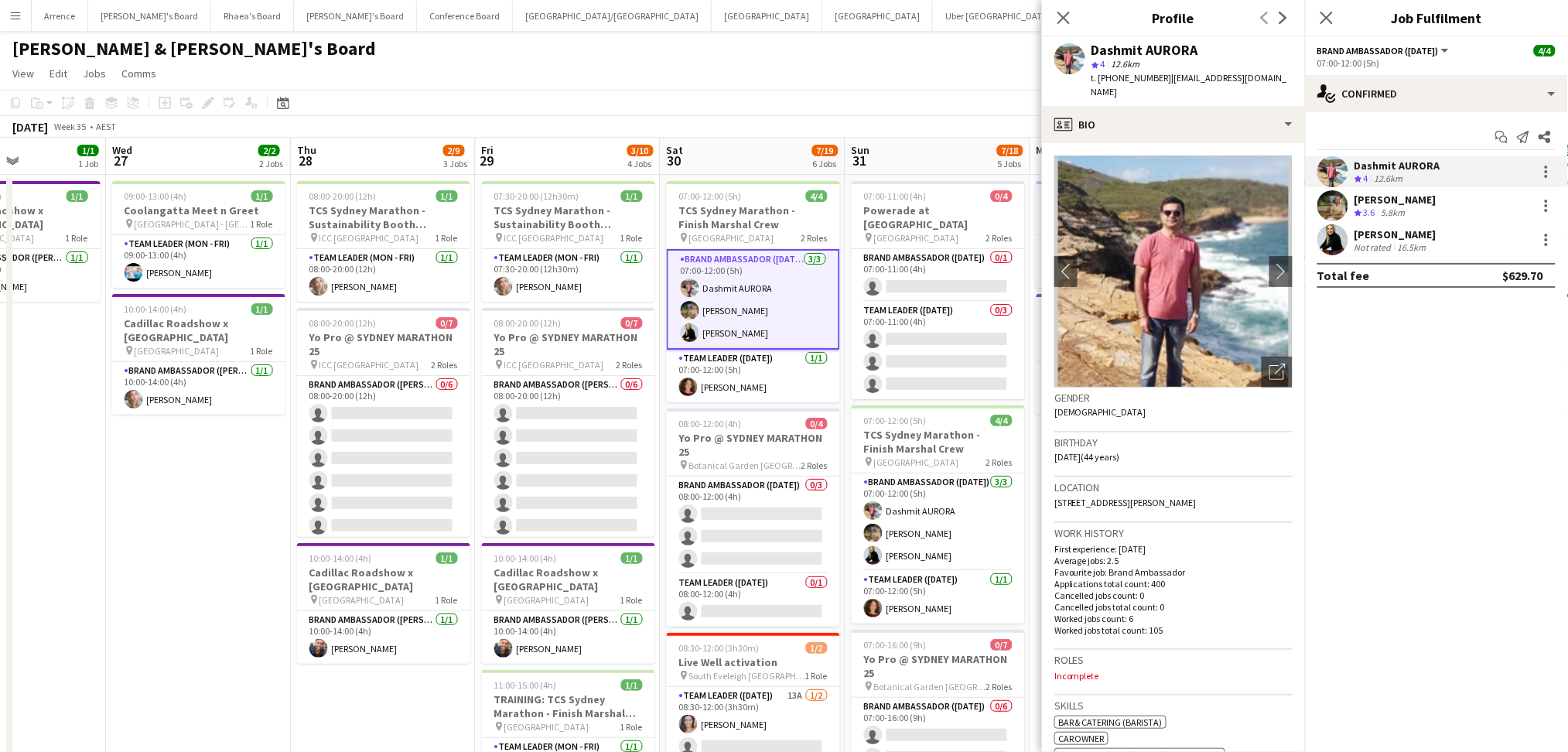
copy div "Dashmit AURORA"
drag, startPoint x: 1093, startPoint y: 51, endPoint x: 1212, endPoint y: 43, distance: 119.3
click at [1211, 44] on div "Dashmit AURORA" at bounding box center [1192, 50] width 201 height 14
click at [1115, 75] on span "t. [PHONE_NUMBER]" at bounding box center [1132, 78] width 80 height 12
click at [1115, 76] on span "t. [PHONE_NUMBER]" at bounding box center [1132, 78] width 80 height 12
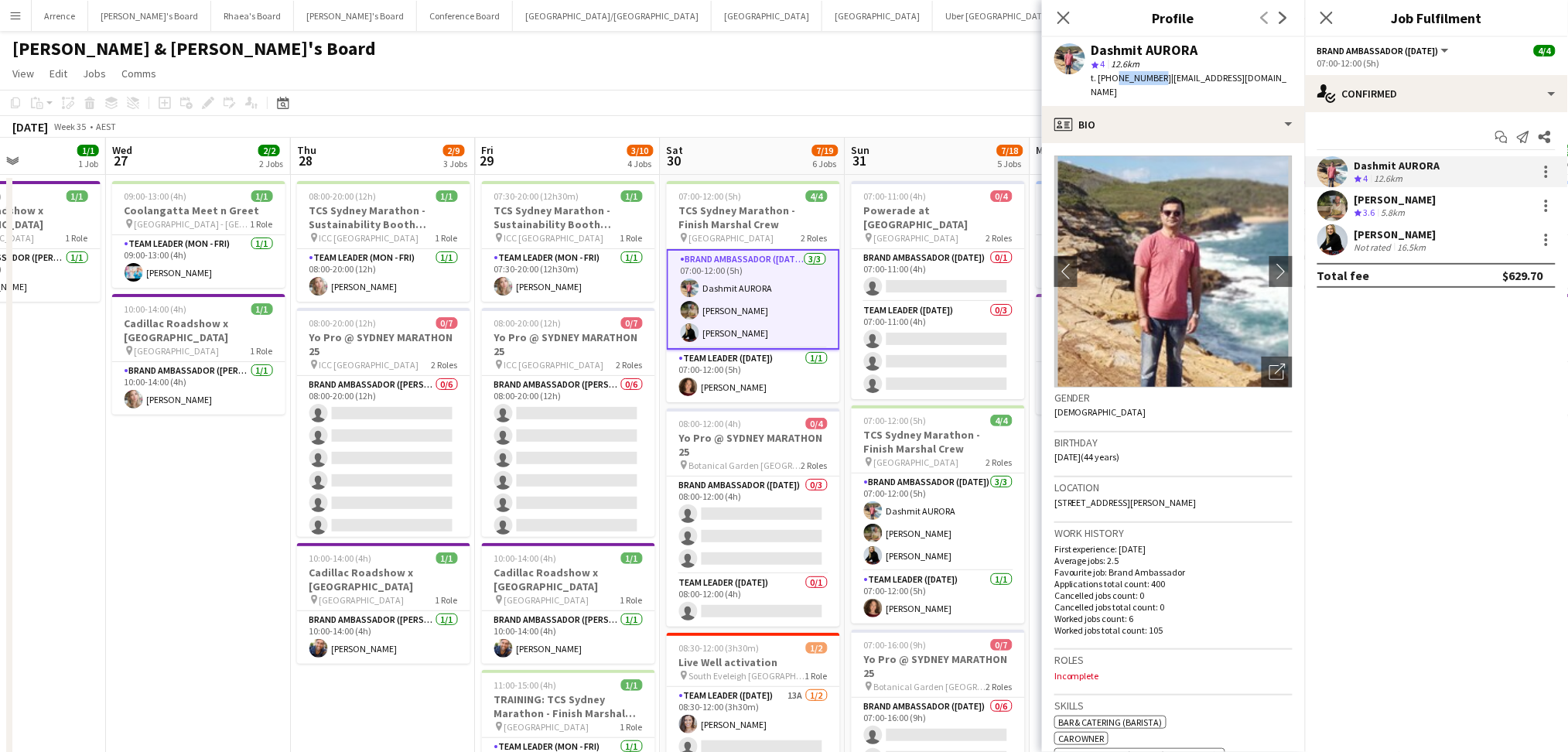
drag, startPoint x: 1112, startPoint y: 77, endPoint x: 1155, endPoint y: 76, distance: 43.0
click at [1155, 76] on span "t. [PHONE_NUMBER]" at bounding box center [1132, 78] width 80 height 12
click at [1156, 77] on span "t. [PHONE_NUMBER]" at bounding box center [1132, 78] width 80 height 12
click at [1155, 79] on span "t. [PHONE_NUMBER]" at bounding box center [1132, 78] width 80 height 12
click at [1157, 79] on span "t. [PHONE_NUMBER]" at bounding box center [1132, 78] width 80 height 12
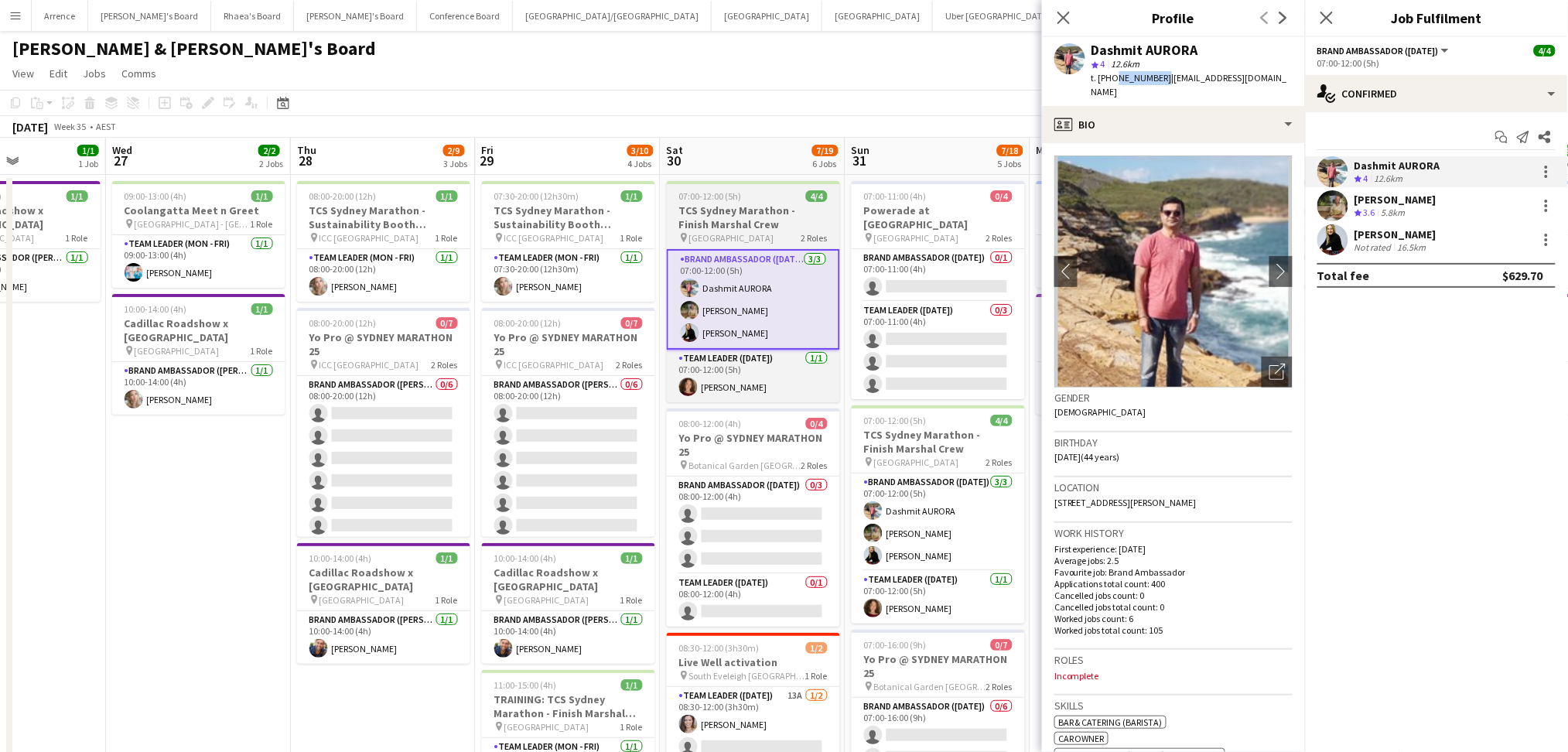
copy span "0478117560"
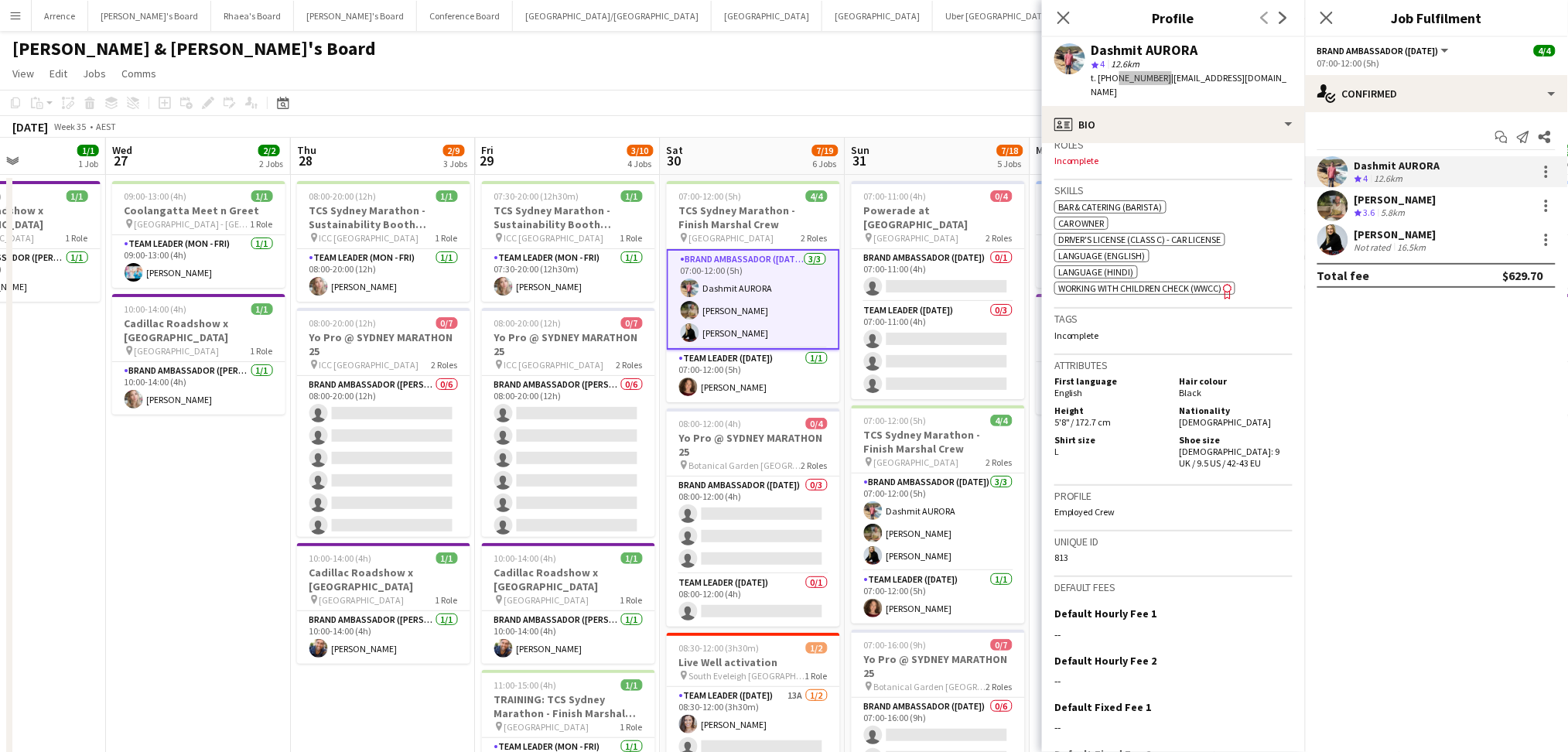
scroll to position [591, 0]
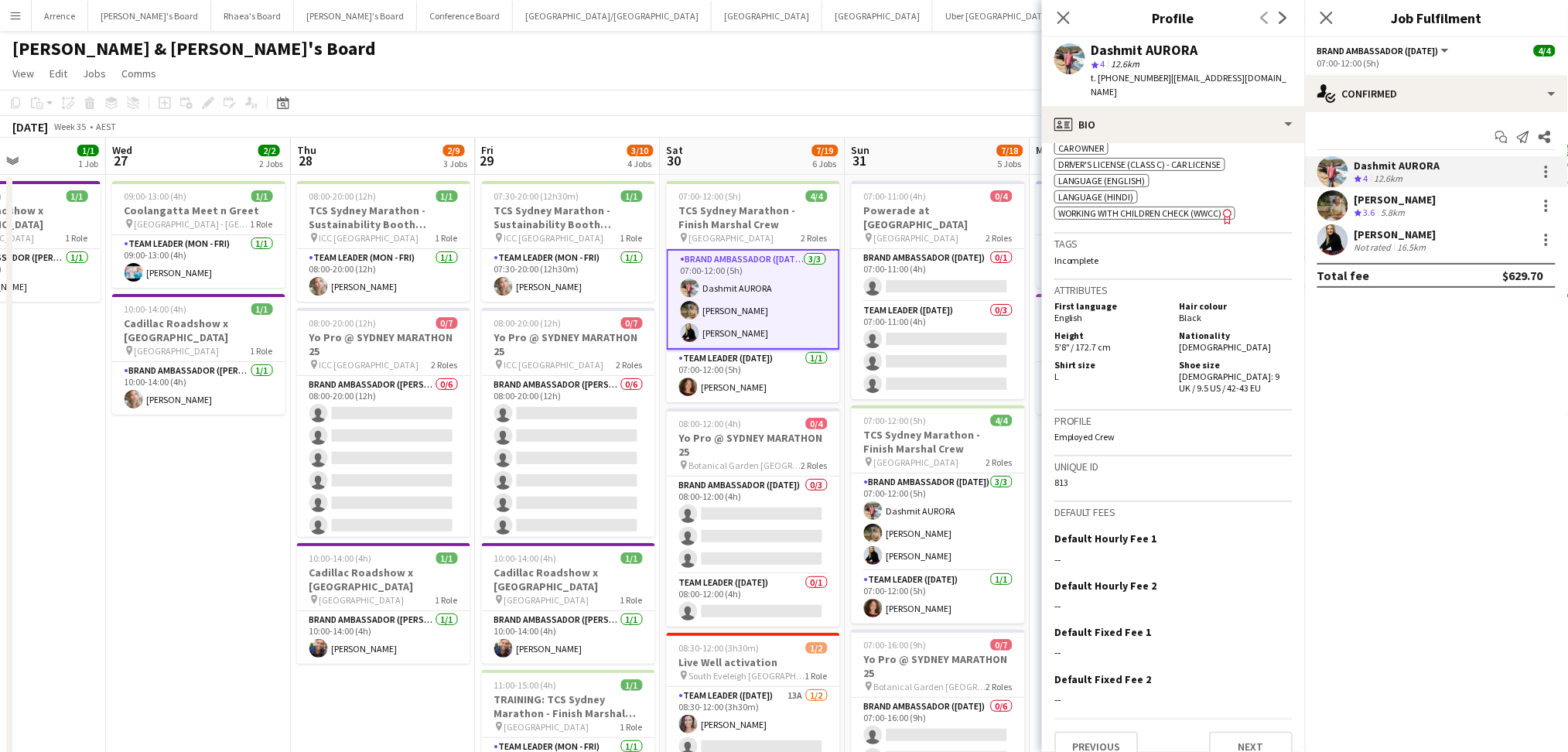
click at [1437, 201] on div "[PERSON_NAME] Crew rating 3.6 5.8km" at bounding box center [1437, 206] width 263 height 31
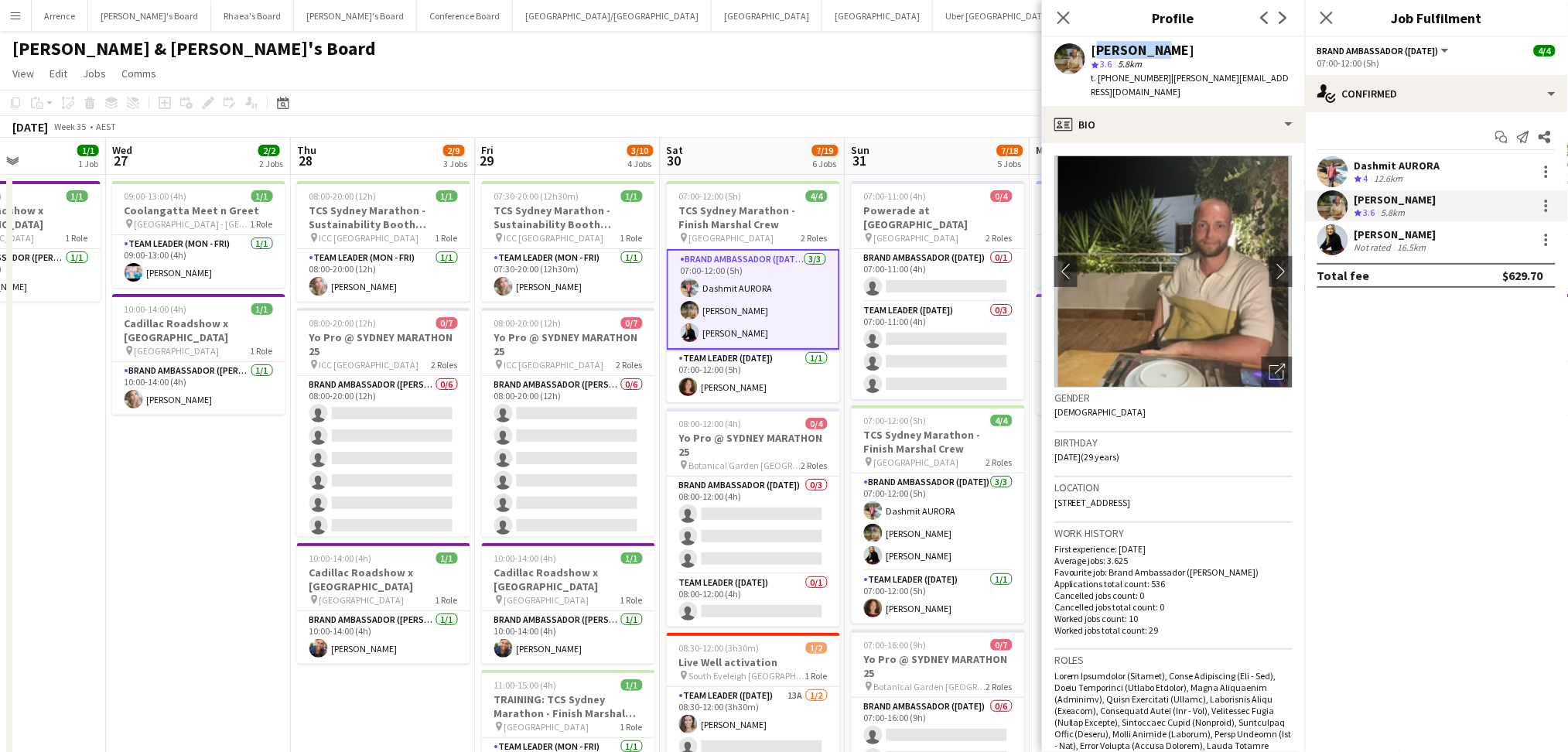
copy div "[PERSON_NAME]"
drag, startPoint x: 1094, startPoint y: 47, endPoint x: 1030, endPoint y: 100, distance: 83.1
click at [1202, 53] on div "[PERSON_NAME]" at bounding box center [1192, 50] width 201 height 14
drag, startPoint x: 1112, startPoint y: 79, endPoint x: 1154, endPoint y: 80, distance: 42.0
click at [1154, 80] on span "t. [PHONE_NUMBER]" at bounding box center [1132, 78] width 80 height 12
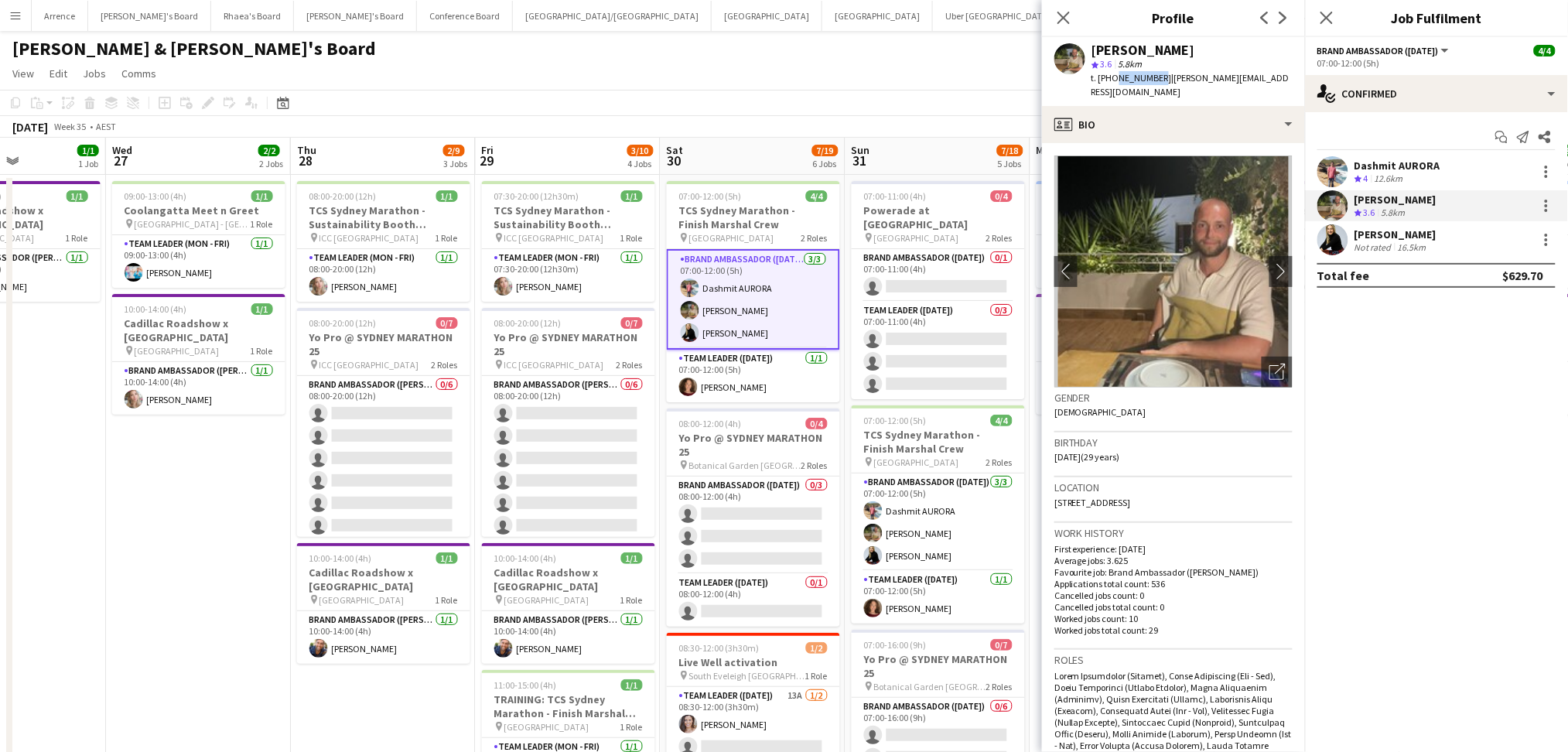
copy span "494409576"
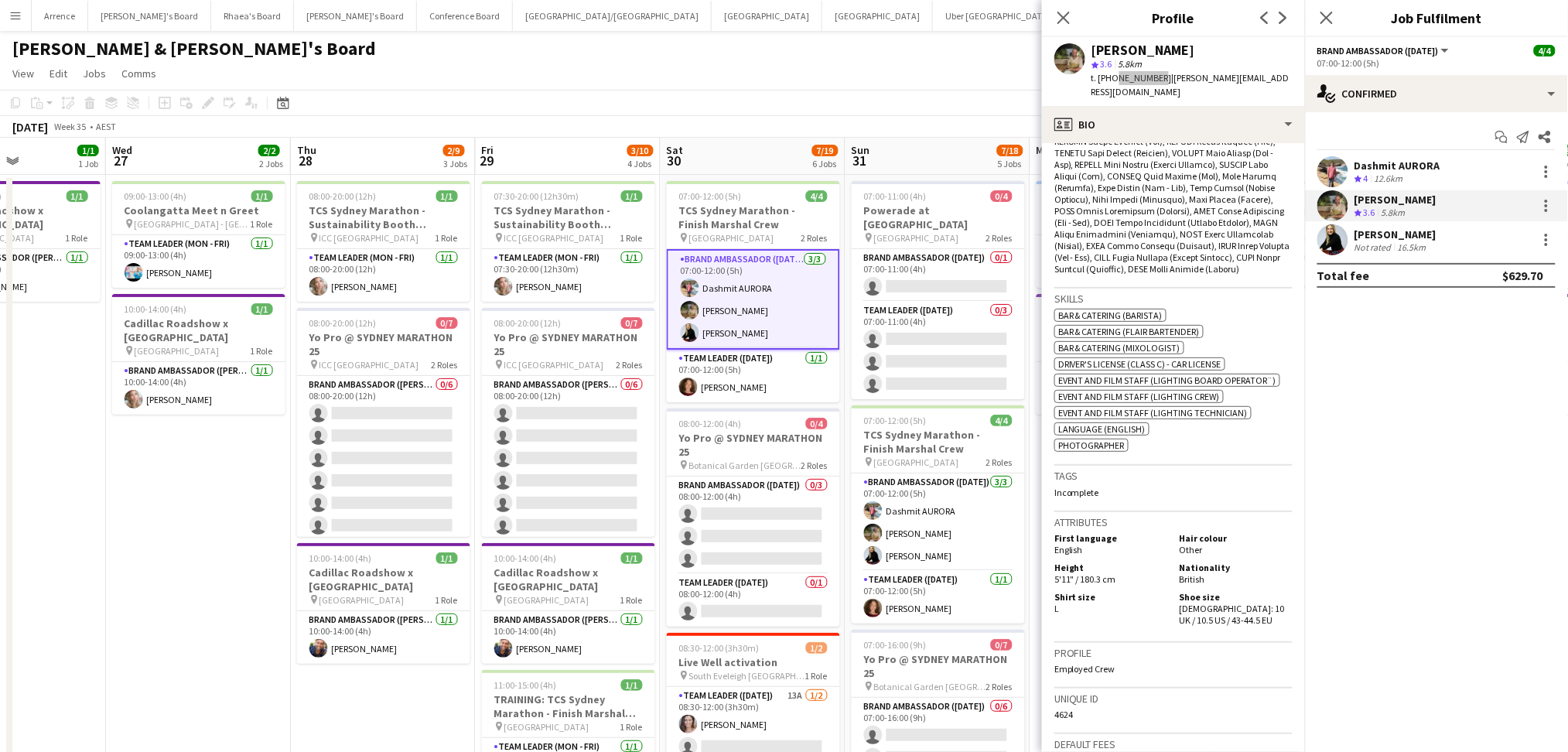
scroll to position [722, 0]
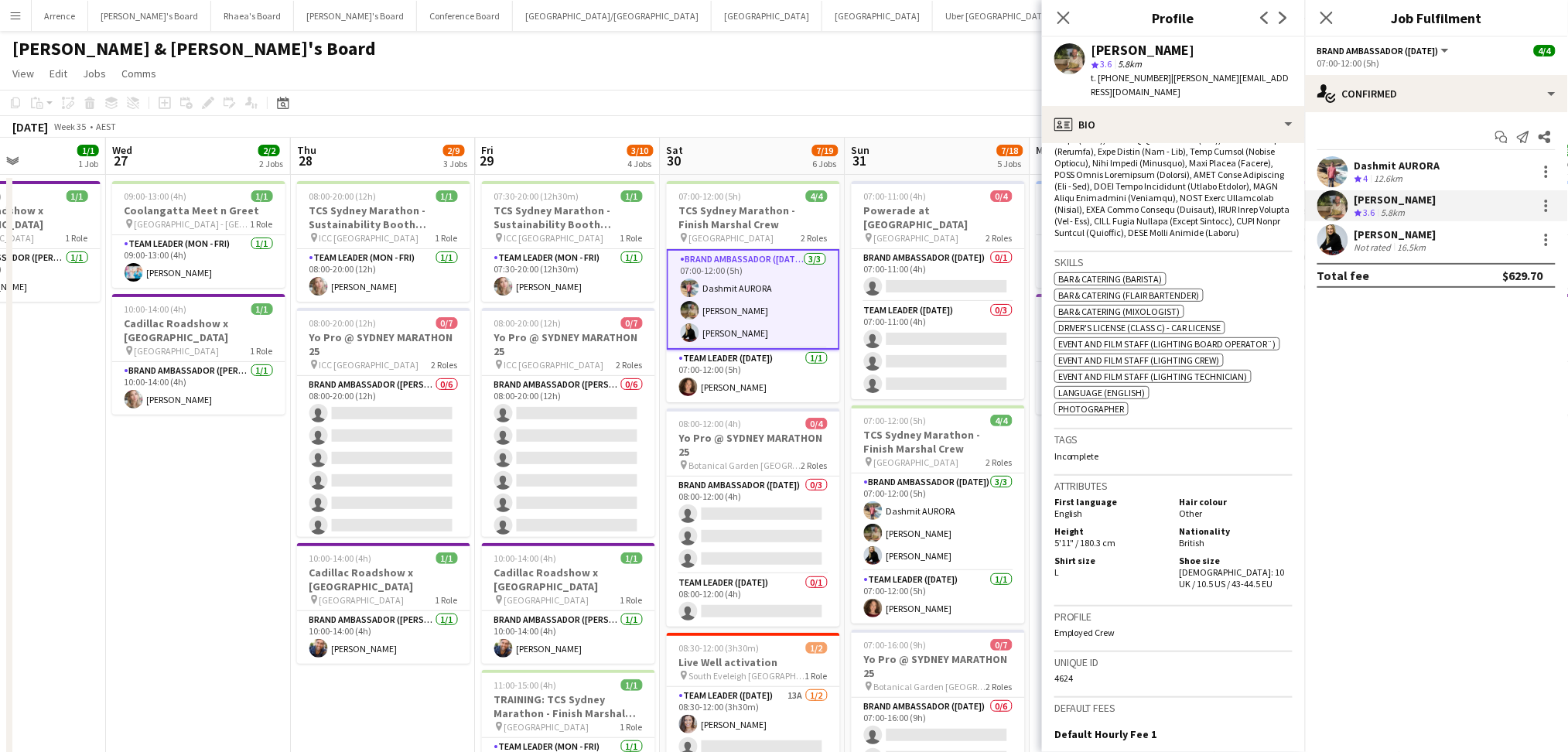
click at [1395, 242] on div "16.5km" at bounding box center [1412, 247] width 34 height 12
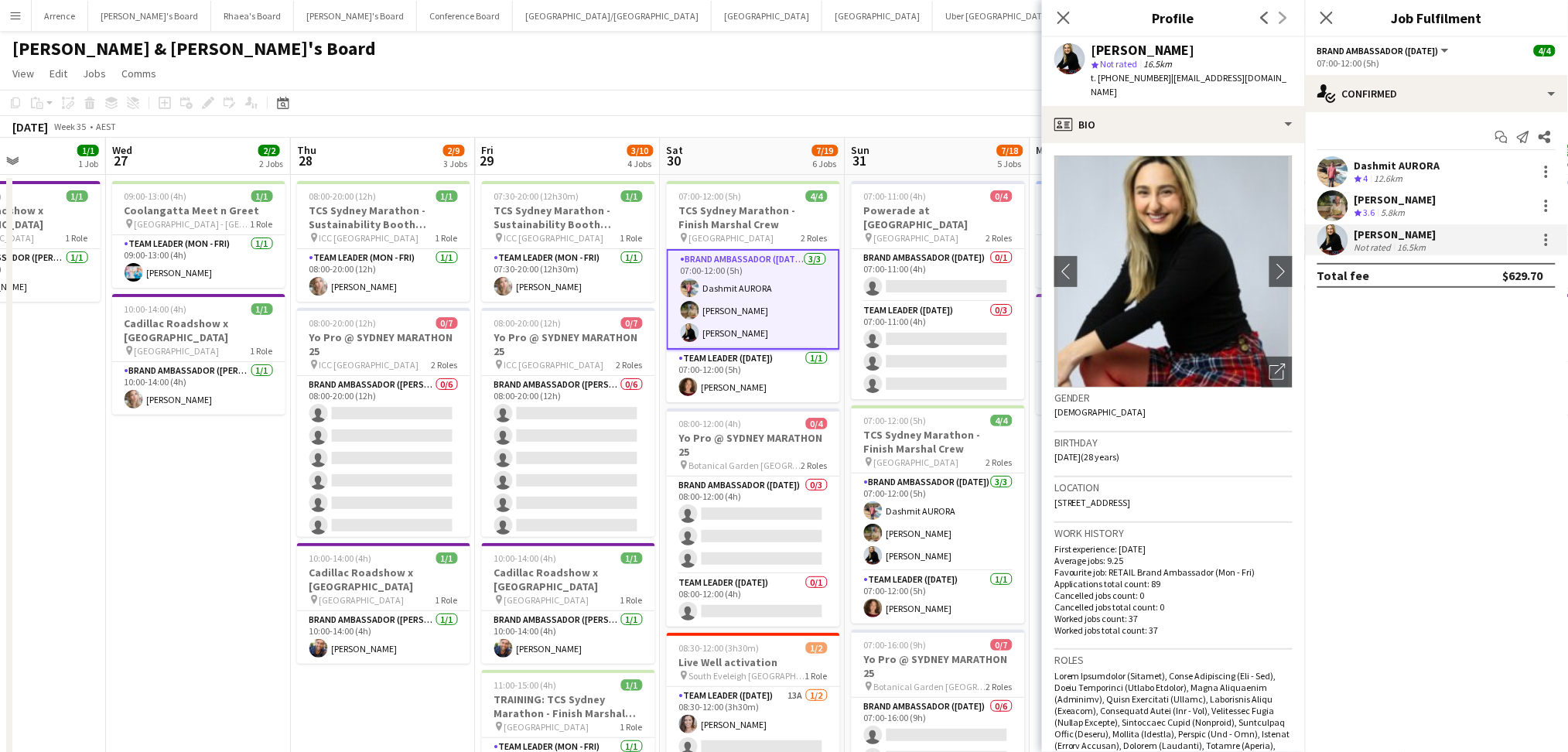
drag, startPoint x: 1091, startPoint y: 50, endPoint x: 1189, endPoint y: 49, distance: 98.0
click at [1189, 49] on div "[PERSON_NAME] star Not rated 16.5km t. [PHONE_NUMBER] | [EMAIL_ADDRESS][DOMAIN_…" at bounding box center [1174, 72] width 263 height 69
copy div "[PERSON_NAME]"
drag, startPoint x: 1115, startPoint y: 73, endPoint x: 1126, endPoint y: 77, distance: 11.7
click at [1126, 77] on span "t. [PHONE_NUMBER]" at bounding box center [1132, 78] width 80 height 12
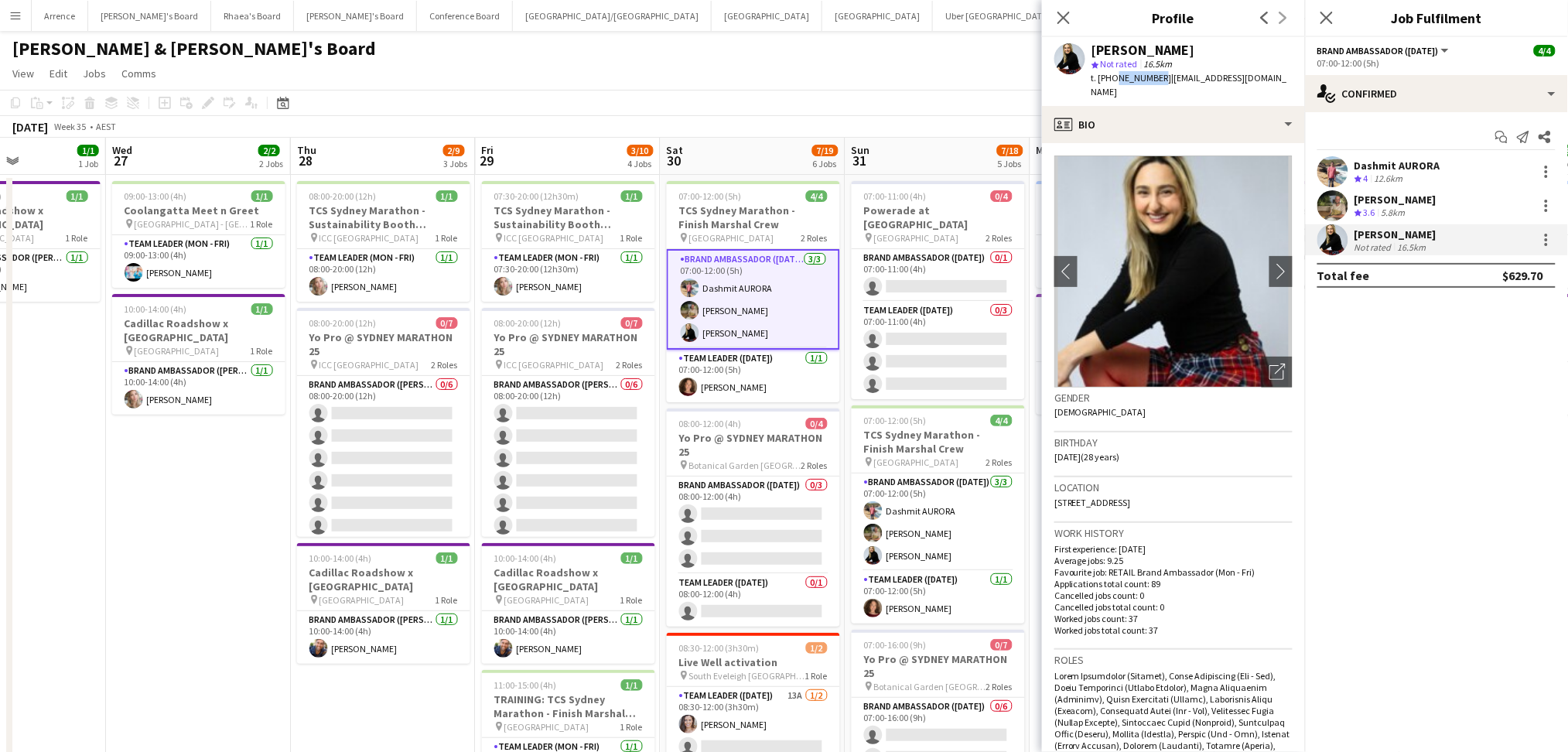
drag, startPoint x: 1115, startPoint y: 78, endPoint x: 1154, endPoint y: 79, distance: 39.0
click at [1154, 79] on span "t. [PHONE_NUMBER]" at bounding box center [1132, 78] width 80 height 12
copy span "431480486"
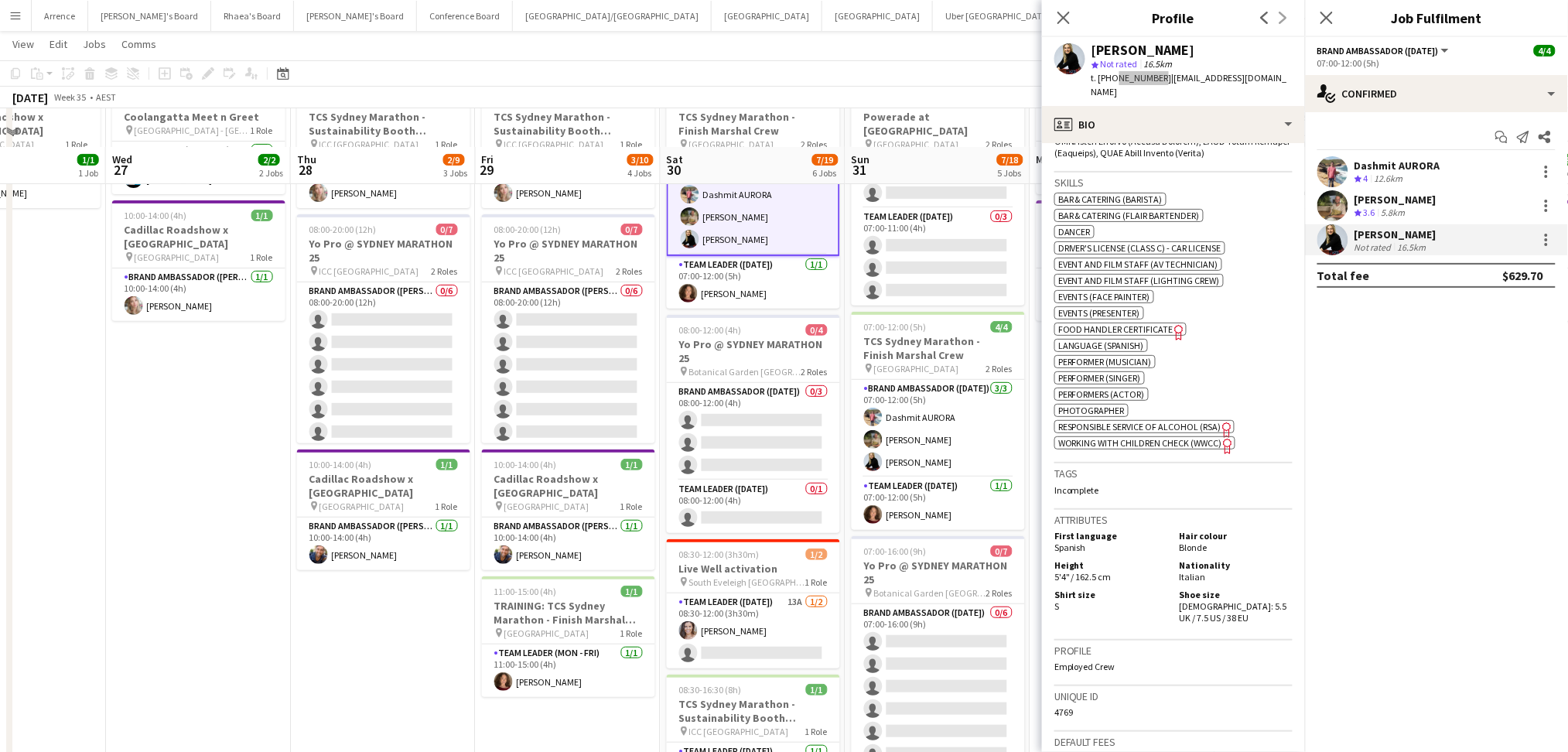
scroll to position [0, 0]
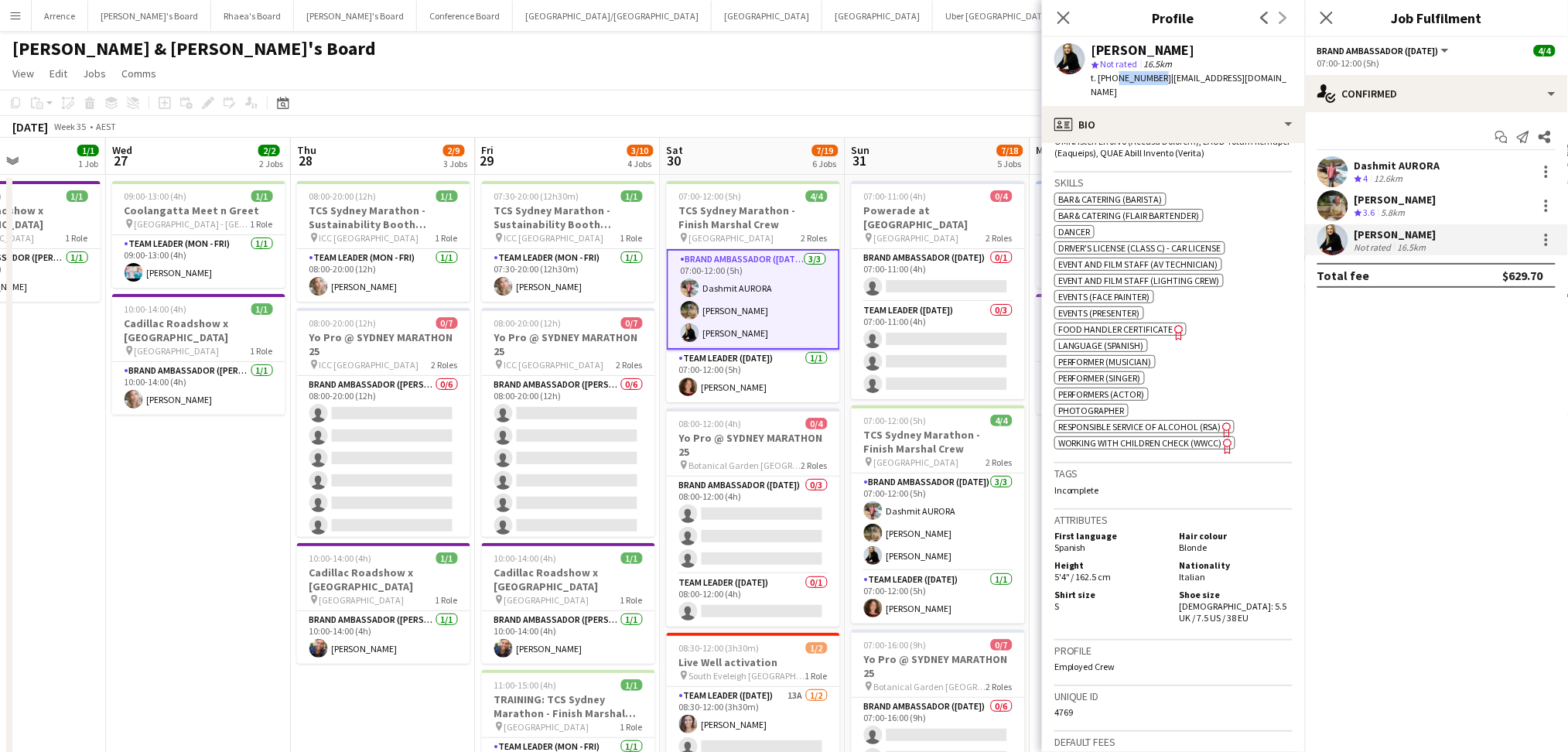
click at [58, 515] on app-date-cell "10:00-14:00 (4h) 1/1 Cadillac Roadshow x [GEOGRAPHIC_DATA] pin Sydney Airport 1…" at bounding box center [13, 730] width 185 height 1110
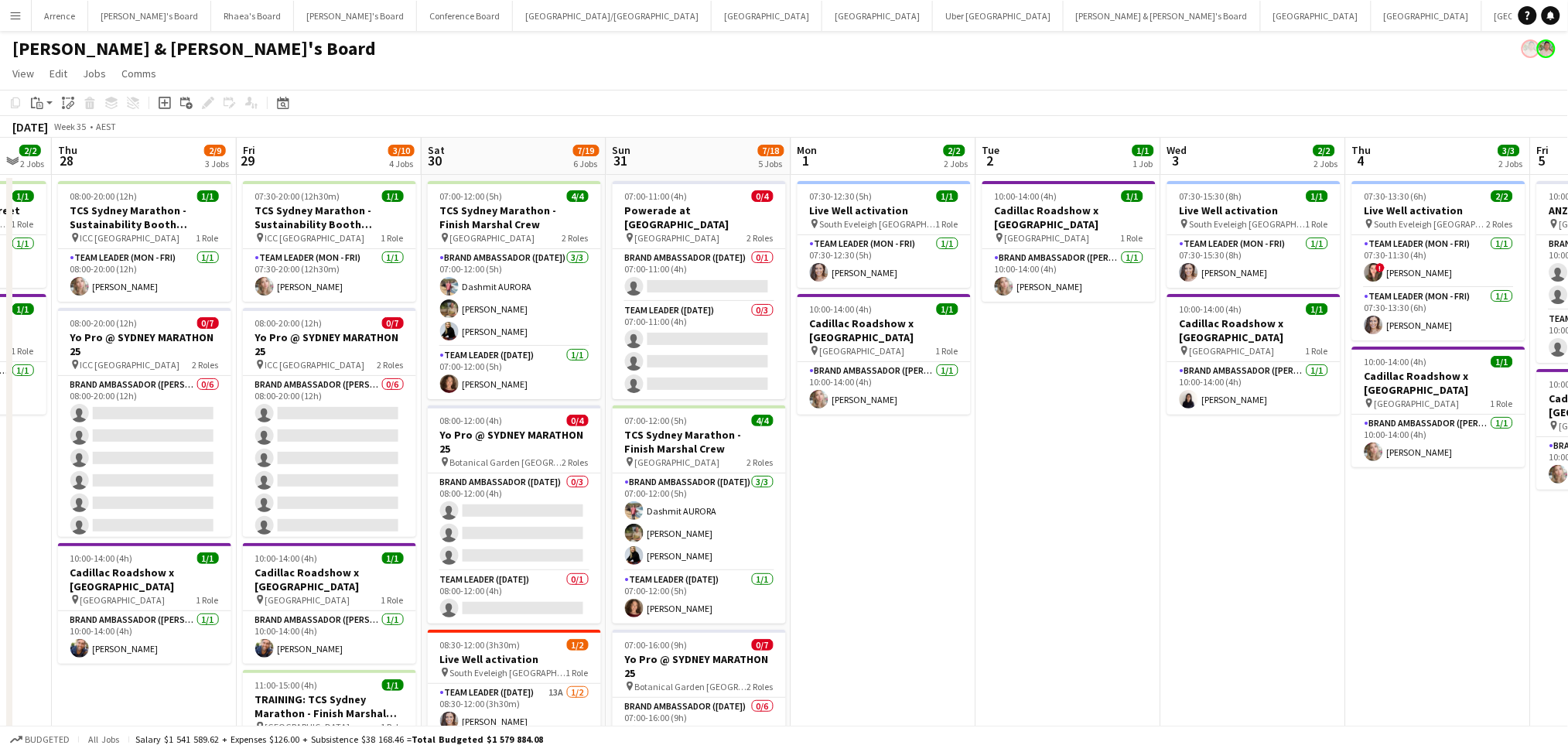
drag, startPoint x: 1292, startPoint y: 503, endPoint x: 997, endPoint y: 493, distance: 295.2
click at [1017, 496] on app-calendar-viewport "Mon 25 1/1 1 Job Tue 26 1/1 1 Job Wed 27 2/2 2 Jobs Thu 28 2/9 3 Jobs Fri 29 3/…" at bounding box center [784, 712] width 1568 height 1148
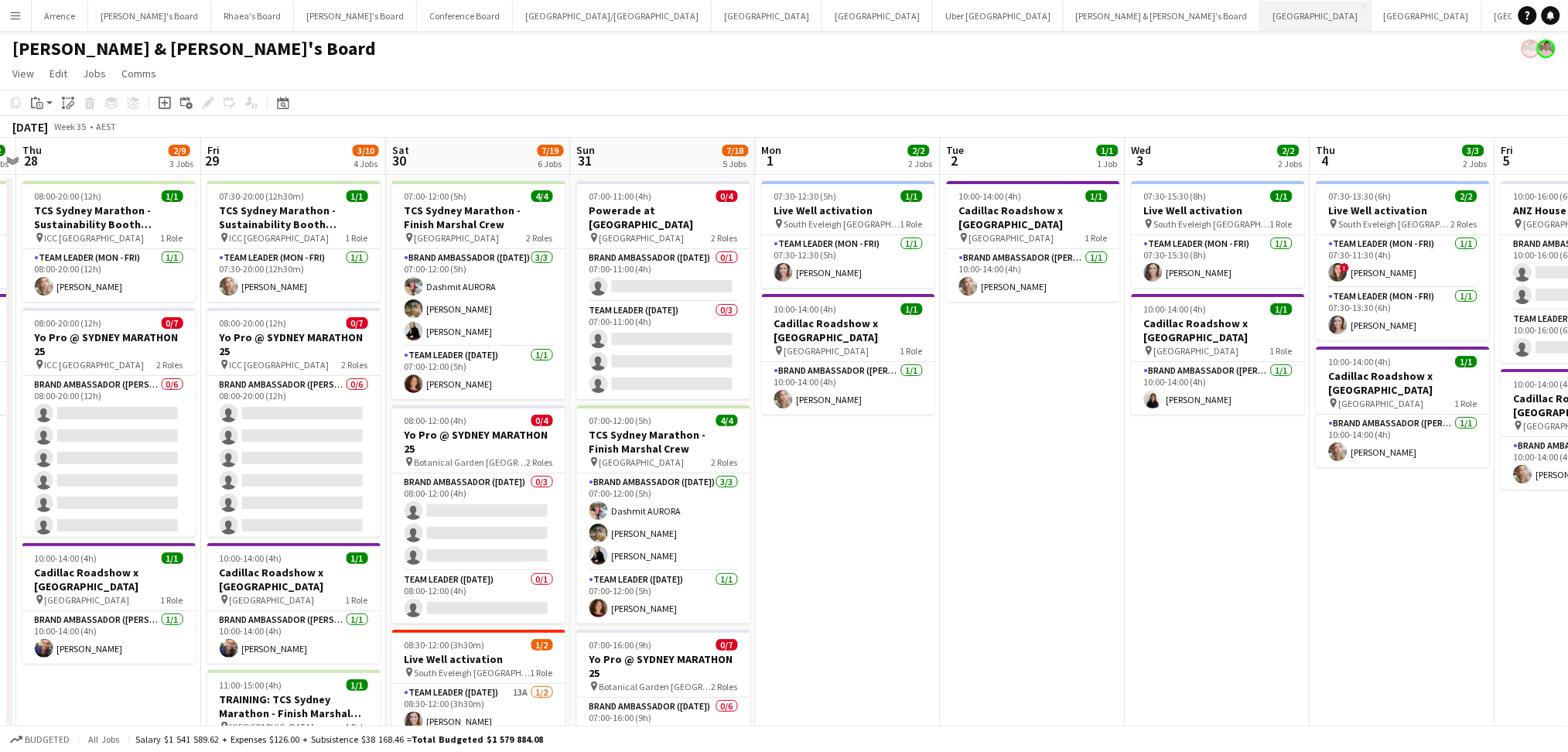
click at [1261, 20] on button "Sydney Close" at bounding box center [1316, 16] width 111 height 30
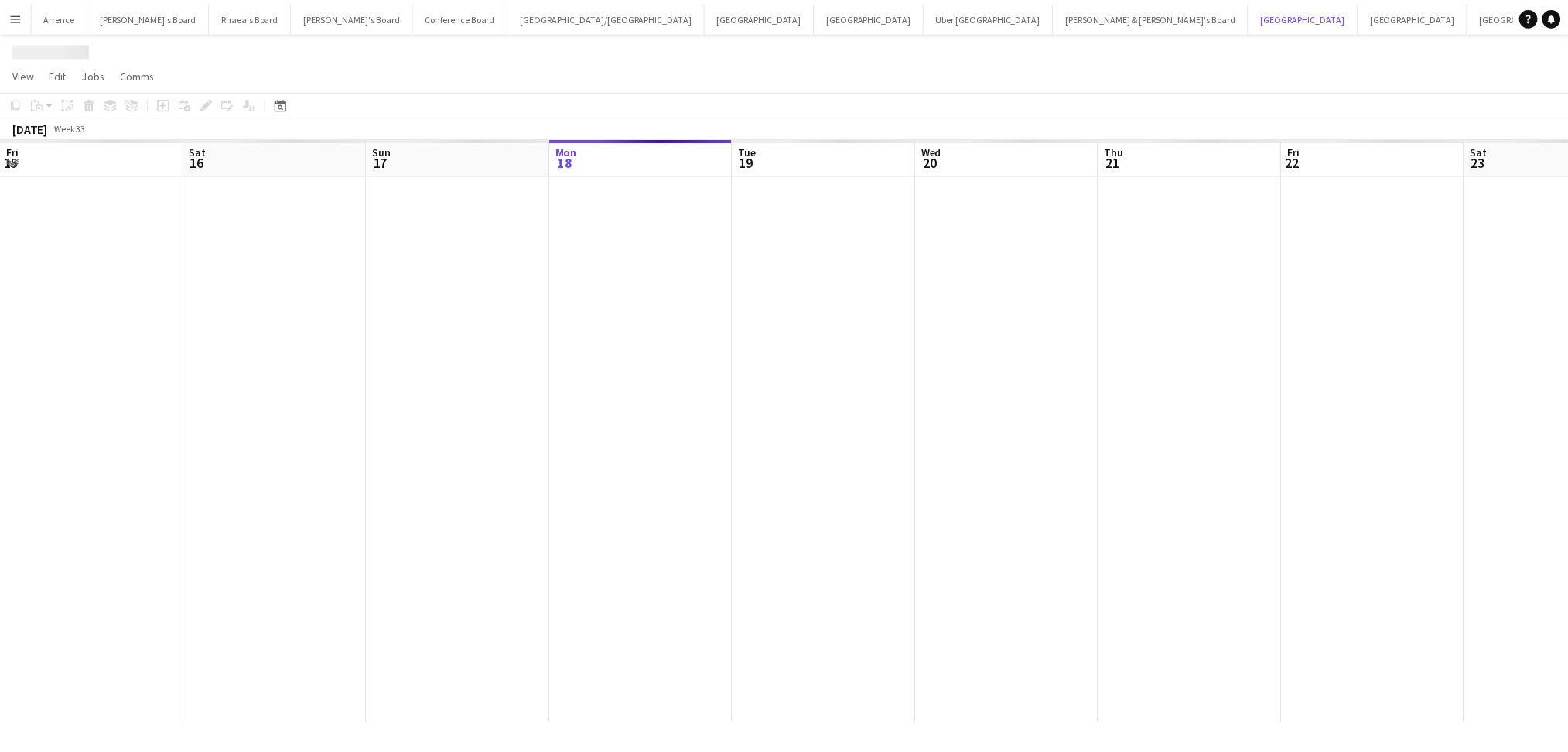
scroll to position [0, 369]
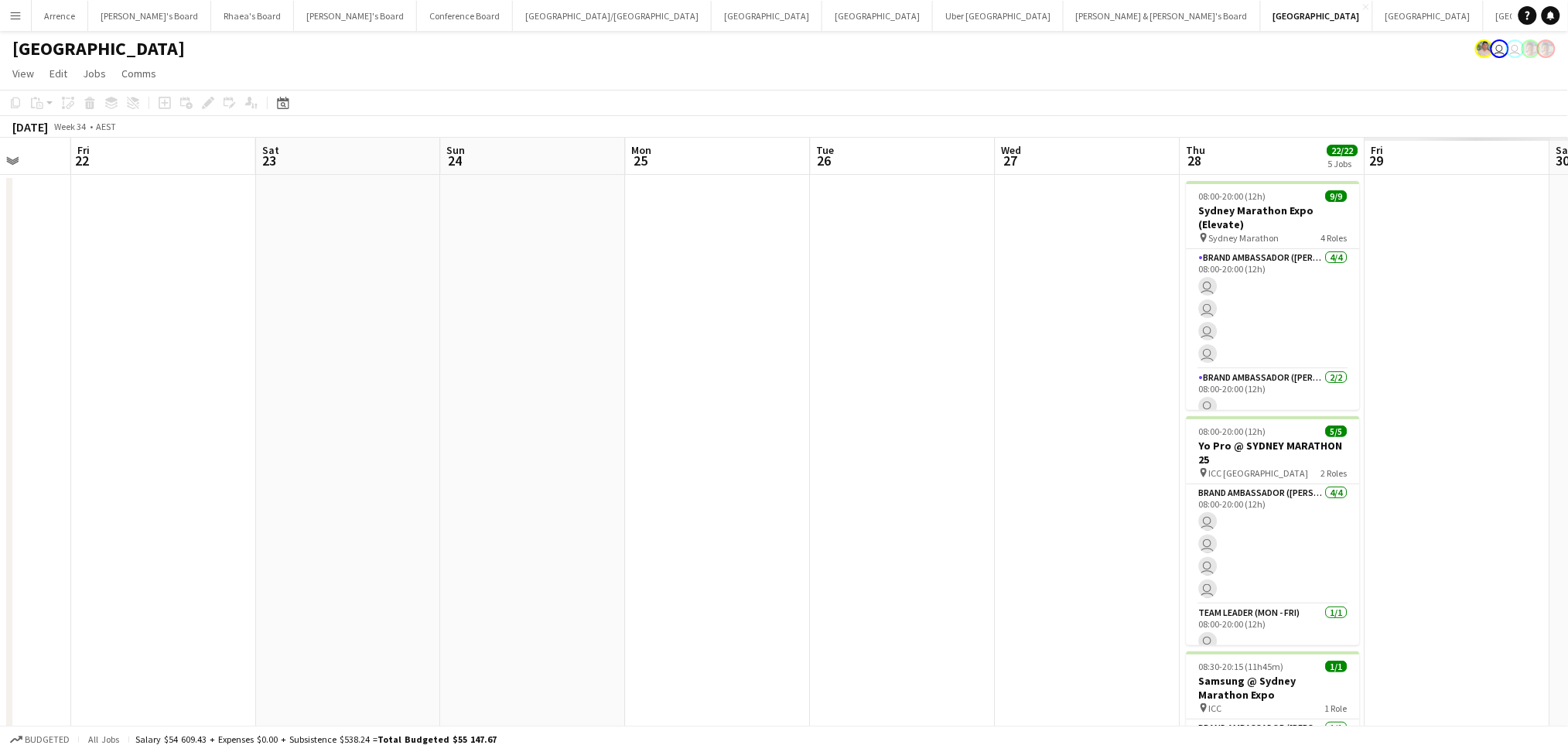
drag, startPoint x: 1275, startPoint y: 472, endPoint x: 393, endPoint y: 375, distance: 887.3
click at [393, 375] on app-calendar-viewport "Mon 18 Tue 19 Wed 20 Thu 21 Fri 22 Sat 23 Sun 24 Mon 25 Tue 26 Wed 27 Thu 28 22…" at bounding box center [784, 664] width 1568 height 1053
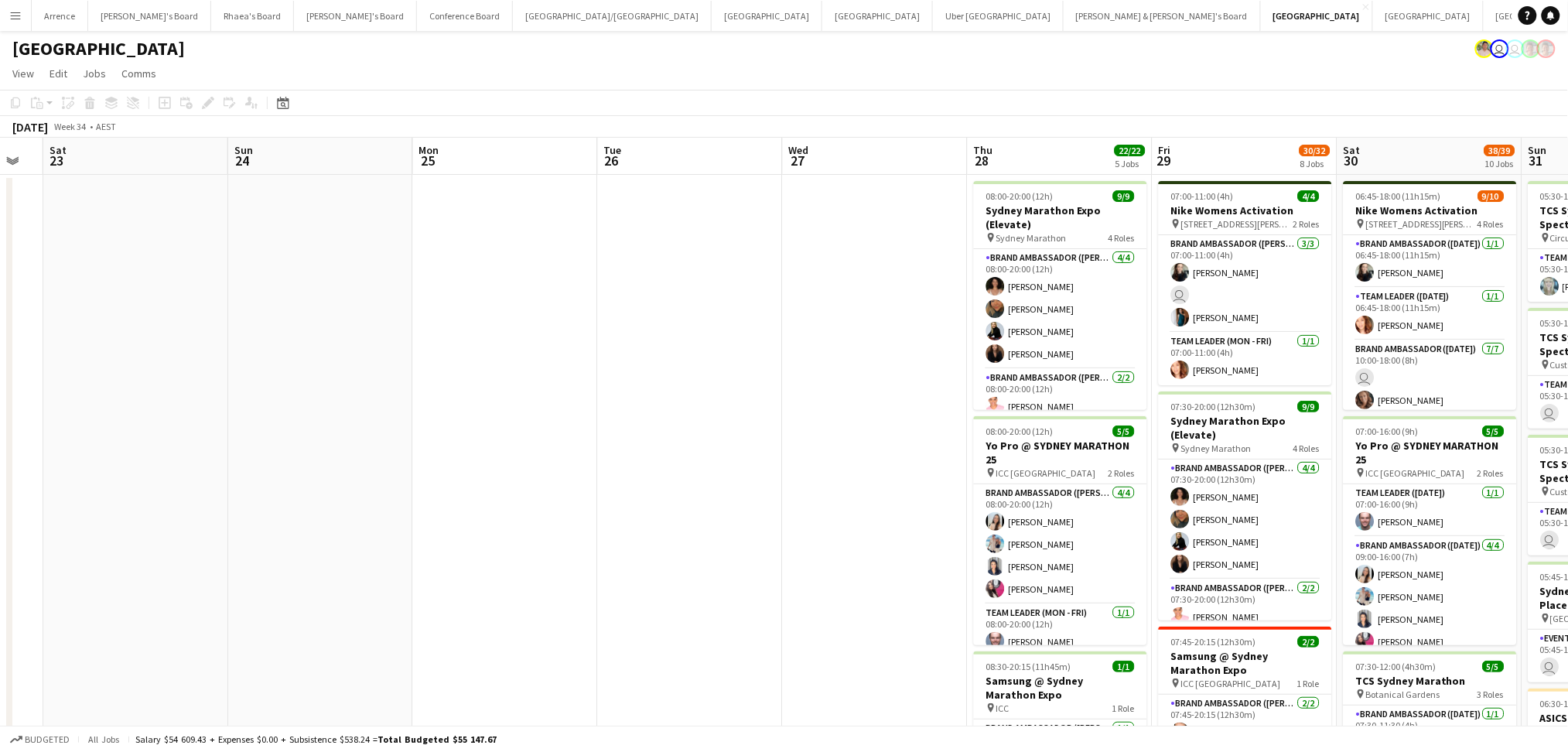
scroll to position [0, 392]
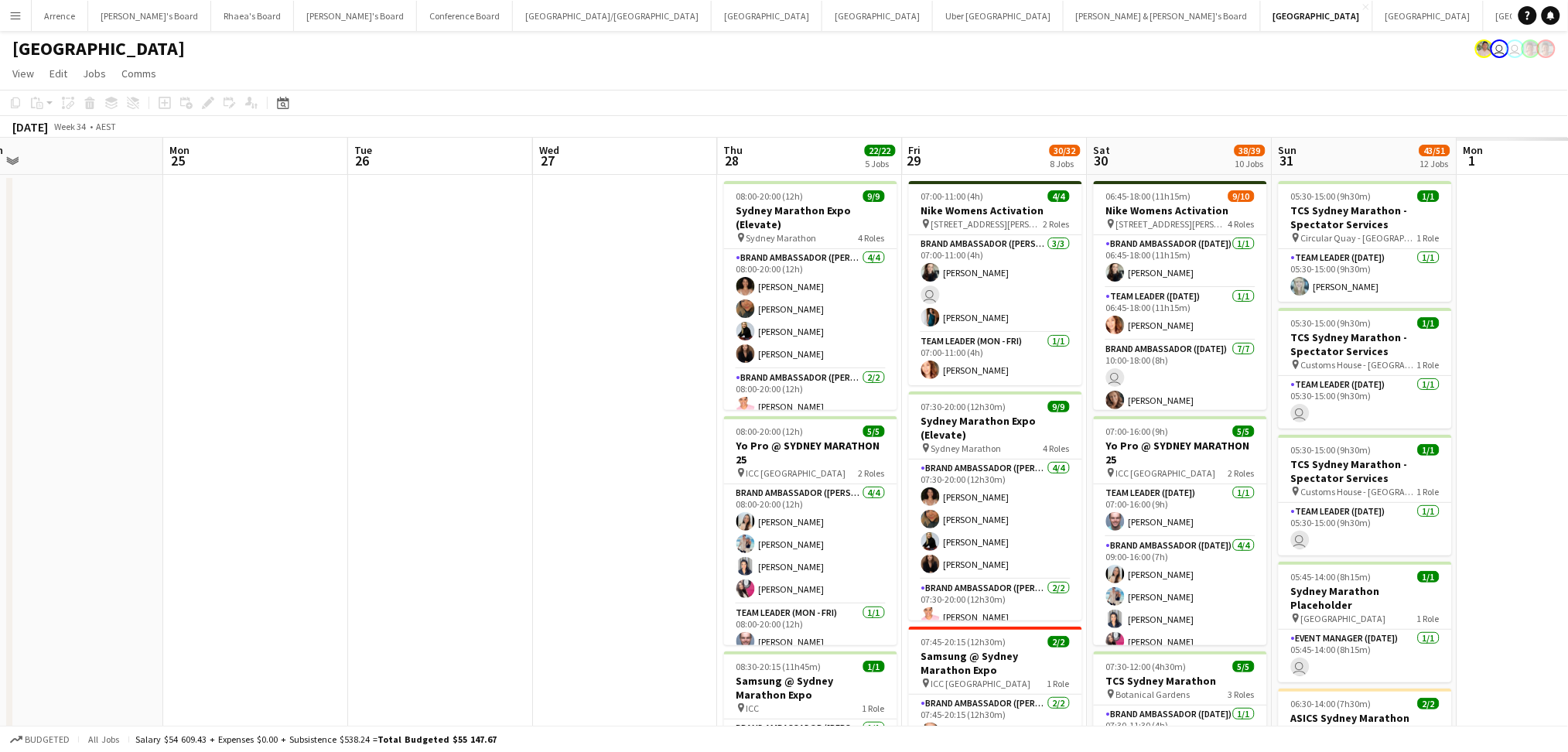
drag, startPoint x: 1012, startPoint y: 473, endPoint x: 577, endPoint y: 461, distance: 435.2
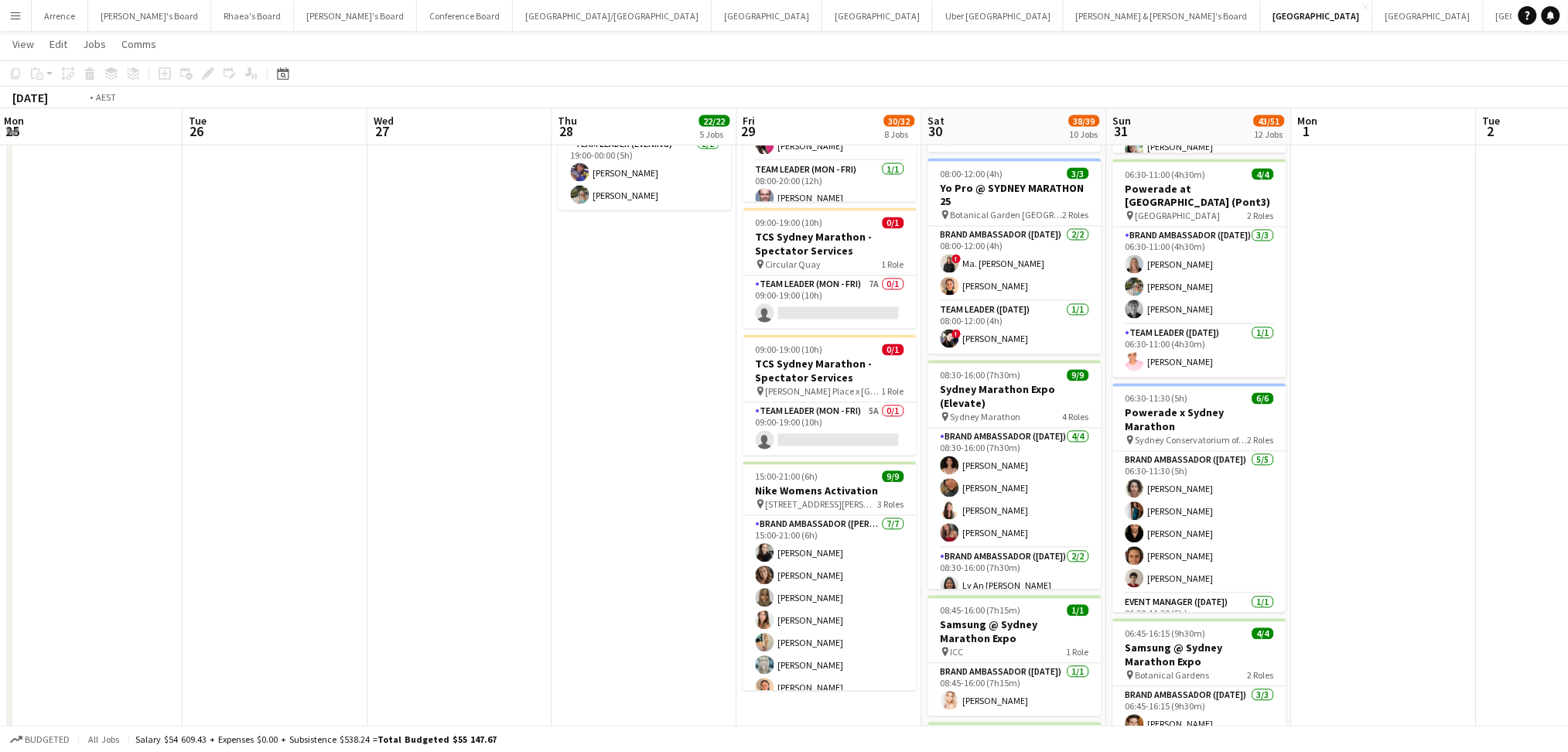
scroll to position [0, 664]
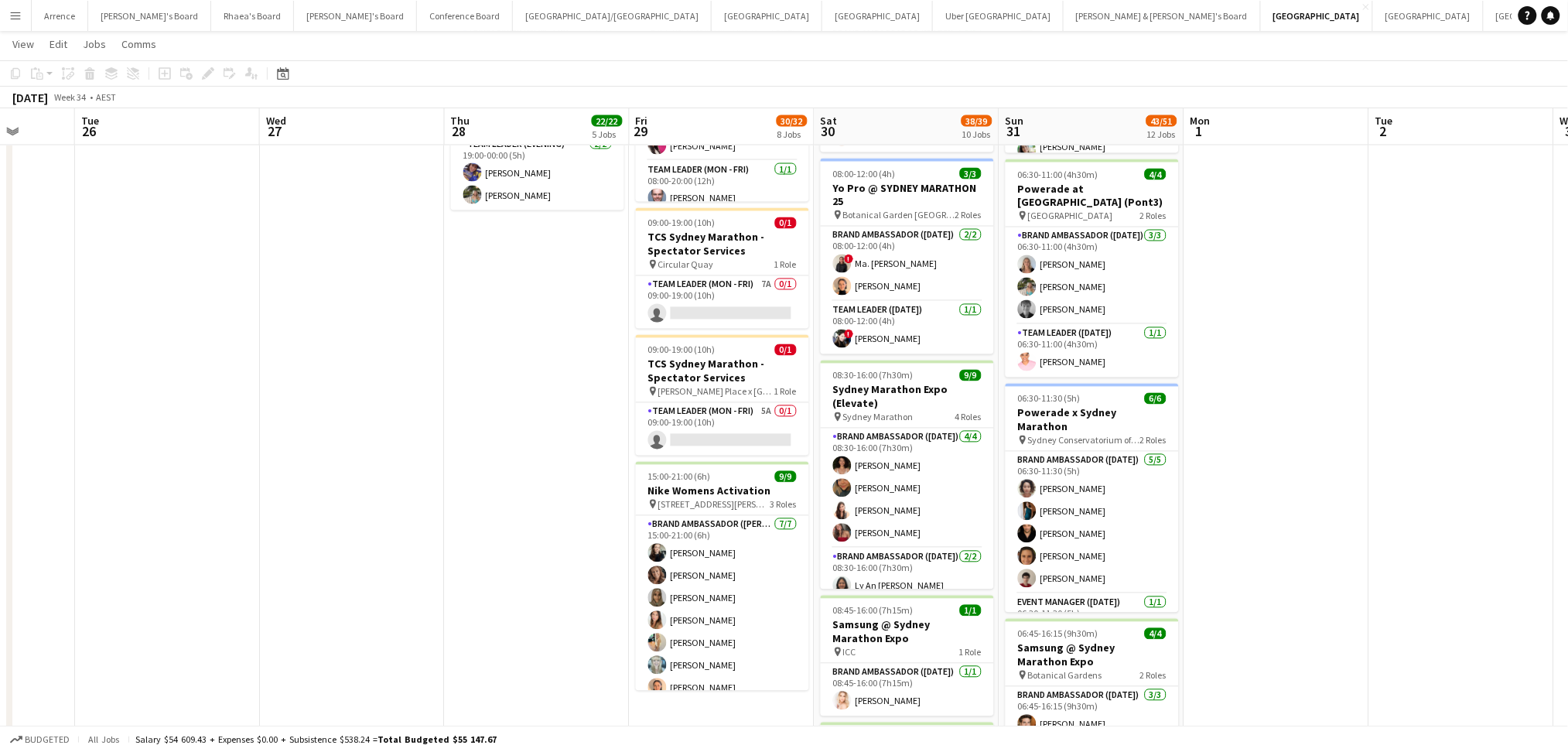
drag, startPoint x: 858, startPoint y: 533, endPoint x: 586, endPoint y: 510, distance: 273.0
click at [586, 510] on app-calendar-viewport "Fri 22 Sat 23 Sun 24 Mon 25 Tue 26 Wed 27 Thu 28 22/22 5 Jobs Fri 29 30/32 8 Jo…" at bounding box center [784, 363] width 1568 height 2465
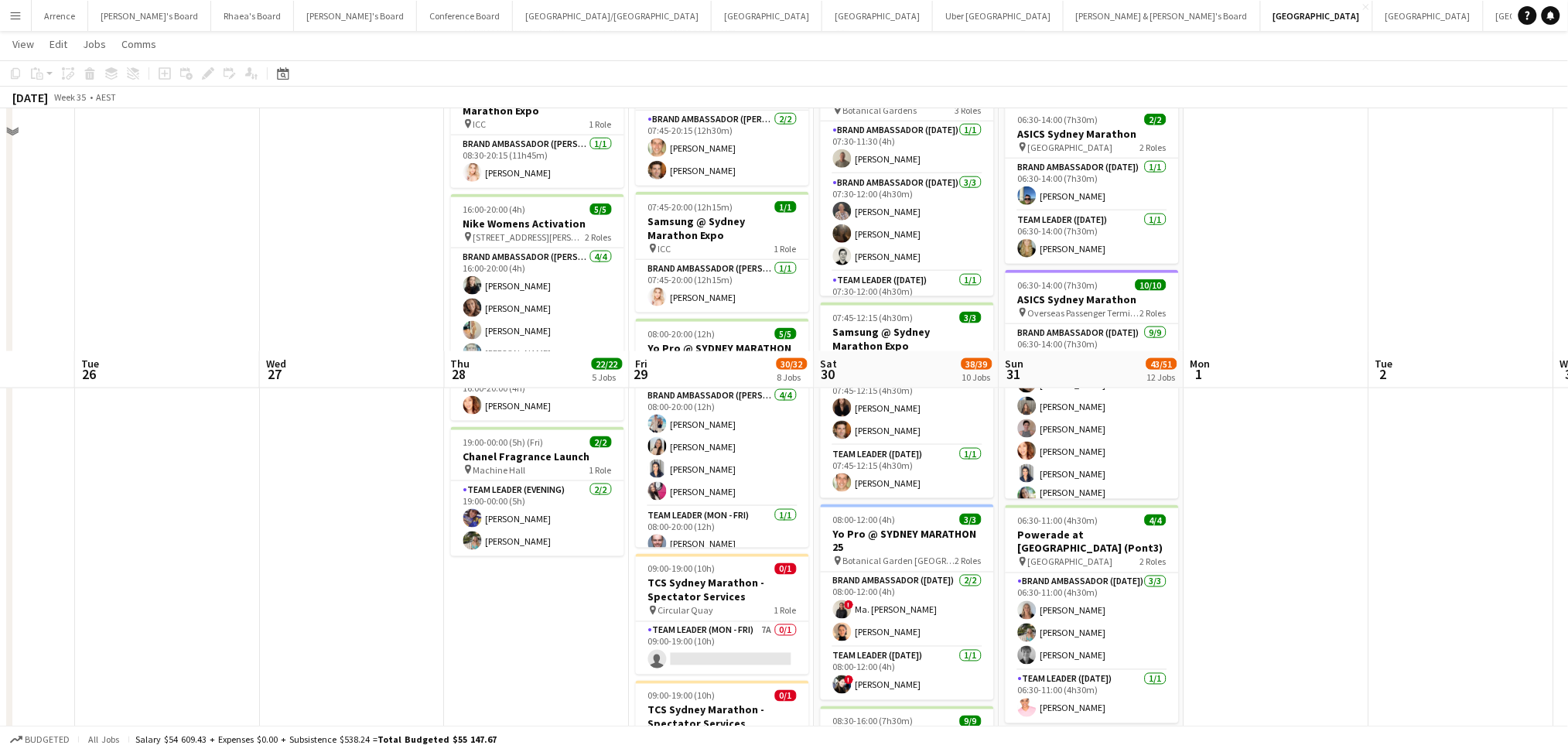
scroll to position [825, 0]
